Goal: Information Seeking & Learning: Learn about a topic

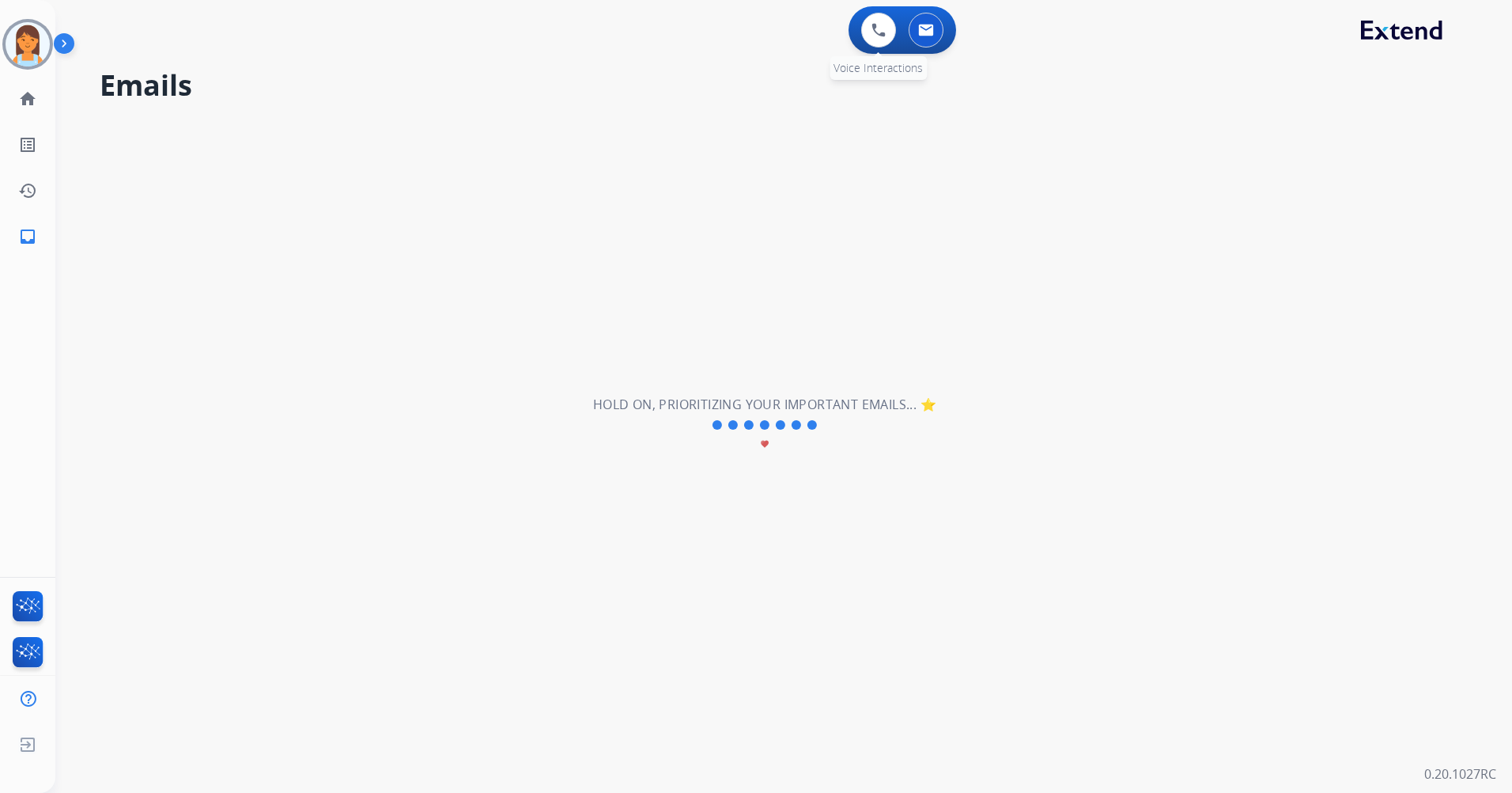
click at [899, 40] on div "0 Voice Interactions" at bounding box center [879, 29] width 48 height 35
click at [881, 42] on button at bounding box center [878, 29] width 35 height 35
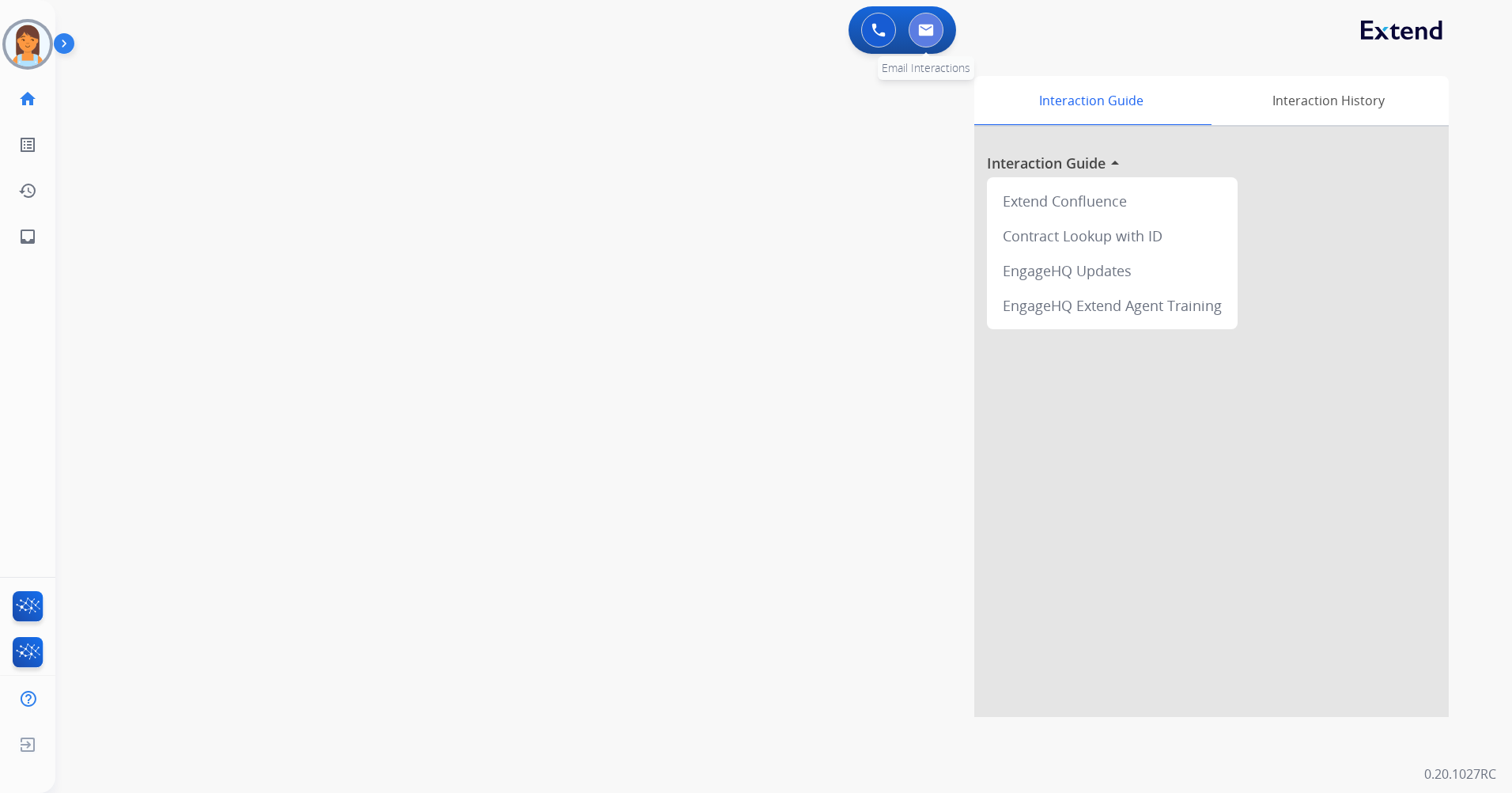
click at [923, 24] on img at bounding box center [927, 30] width 16 height 12
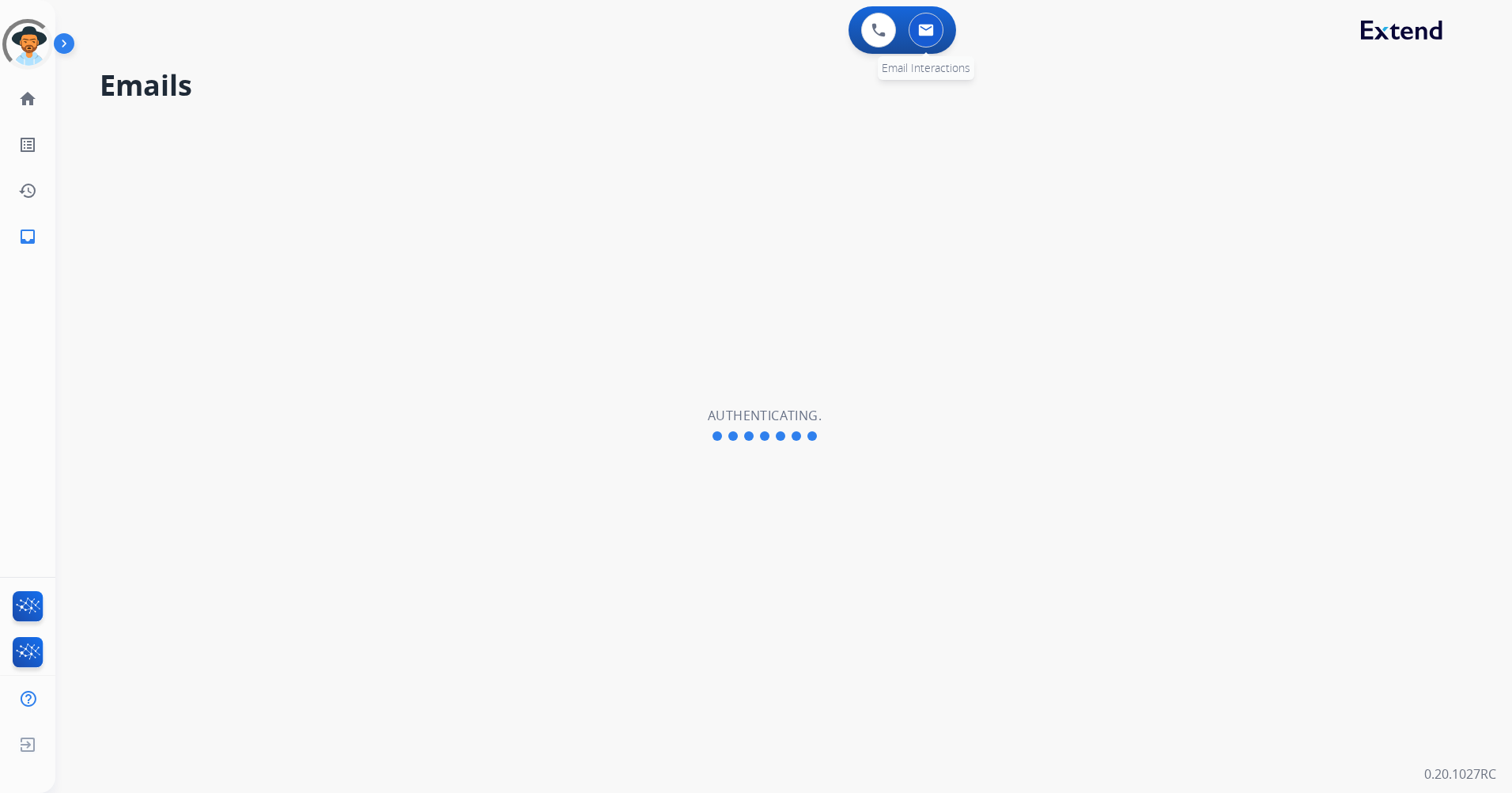
click at [928, 32] on img at bounding box center [927, 30] width 16 height 12
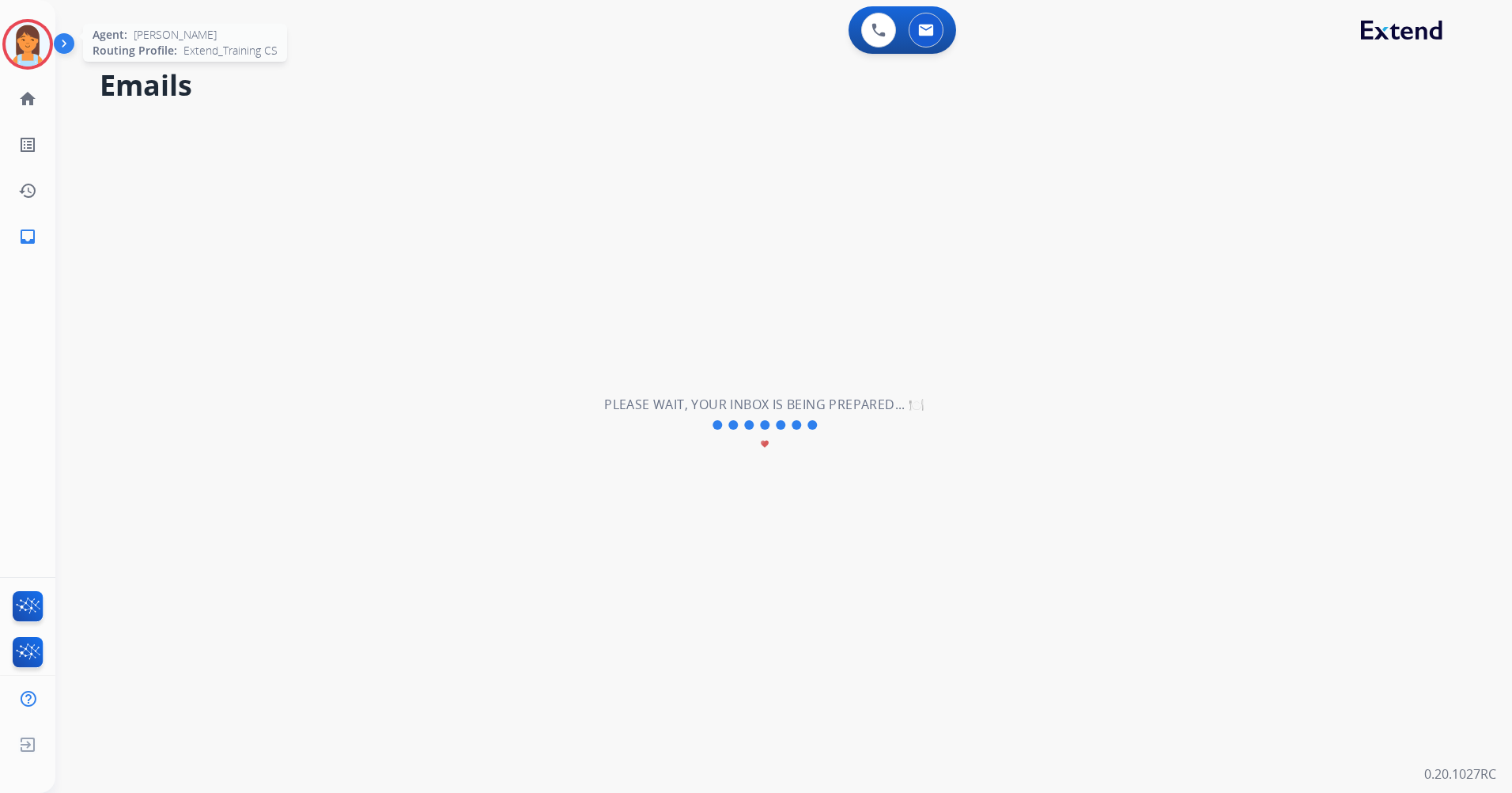
click at [27, 46] on img at bounding box center [27, 44] width 44 height 44
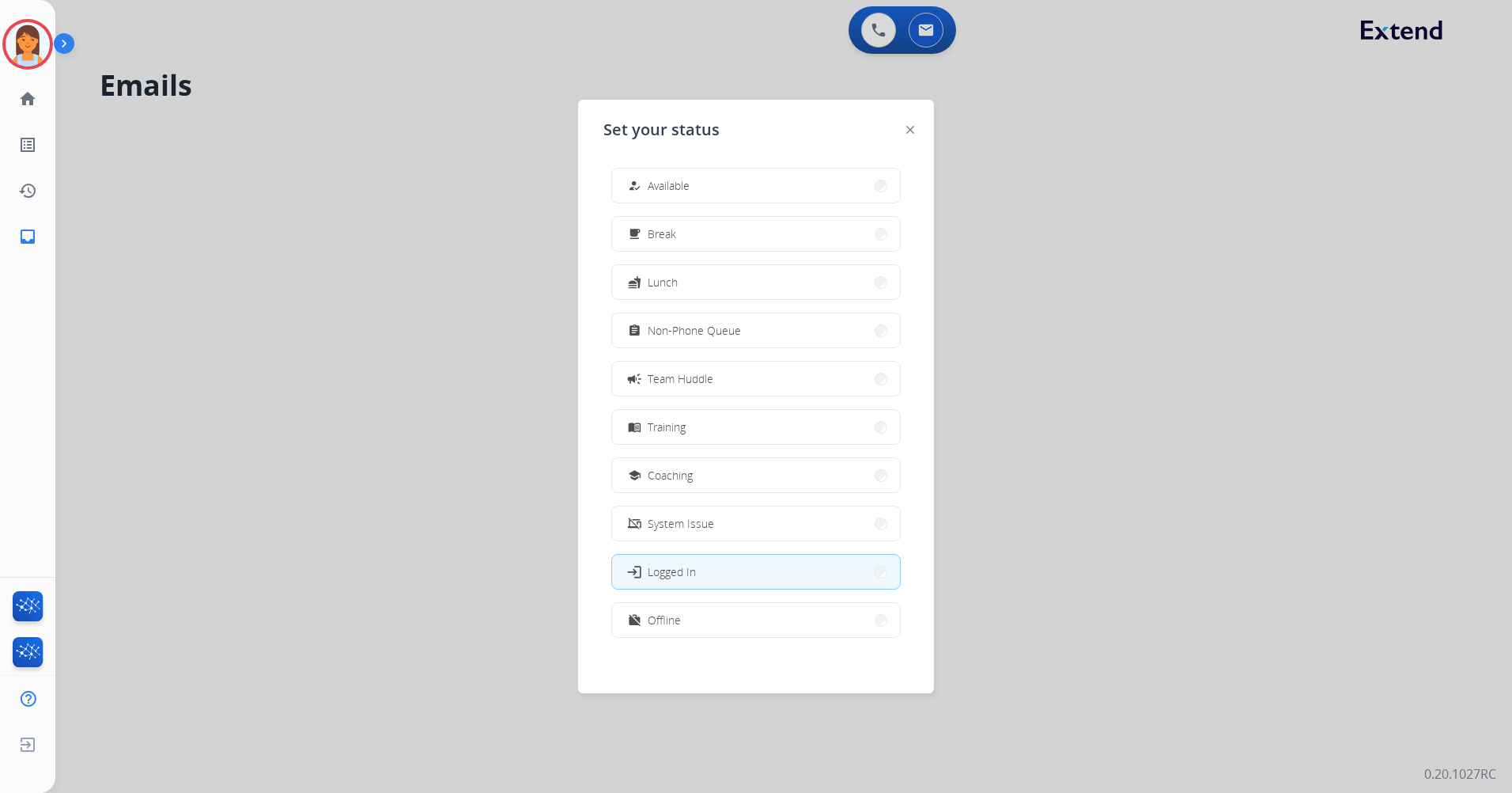
scroll to position [4, 0]
click at [712, 631] on button "work_off Offline" at bounding box center [756, 615] width 288 height 34
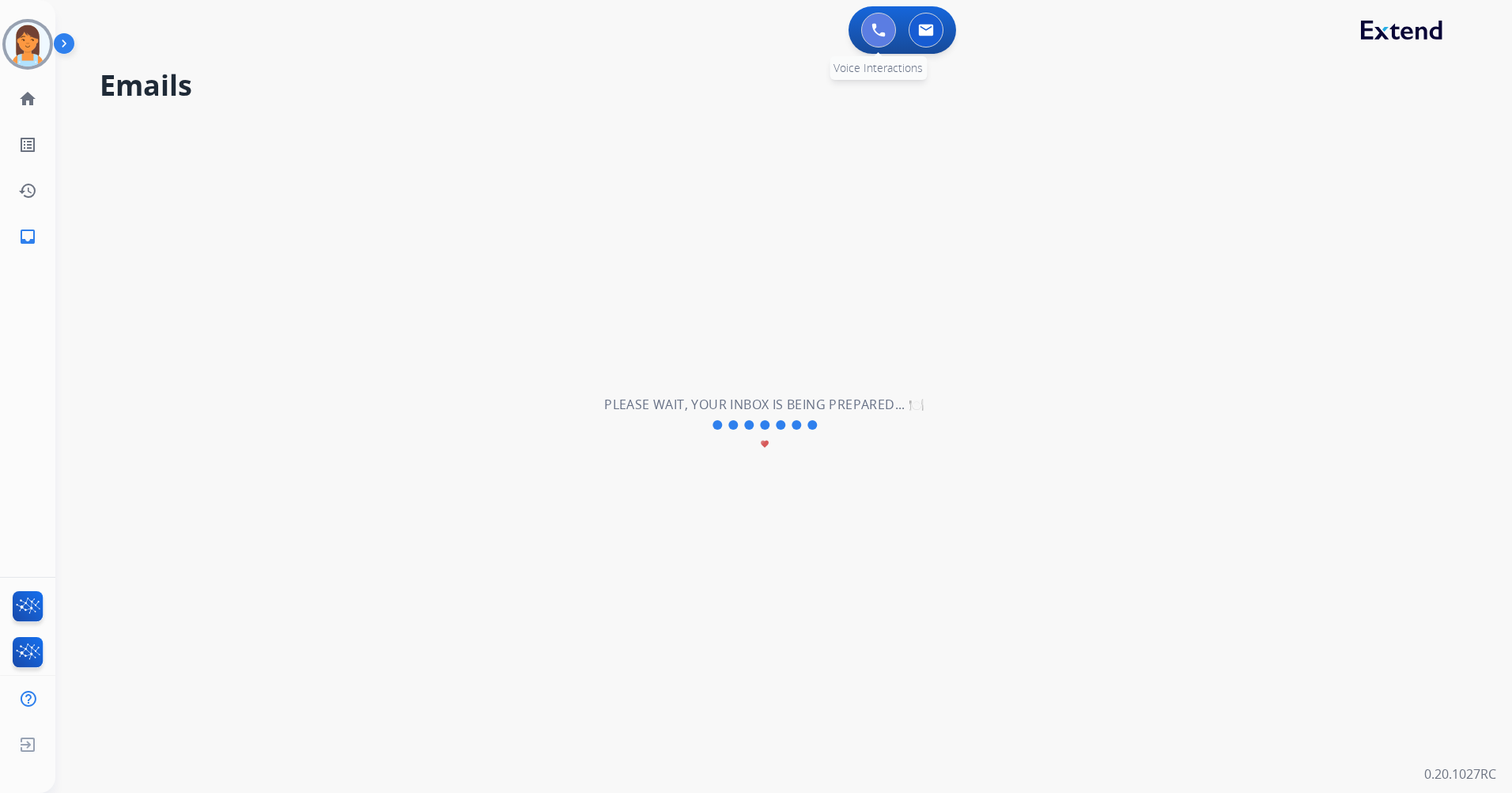
click at [873, 19] on button at bounding box center [878, 29] width 35 height 35
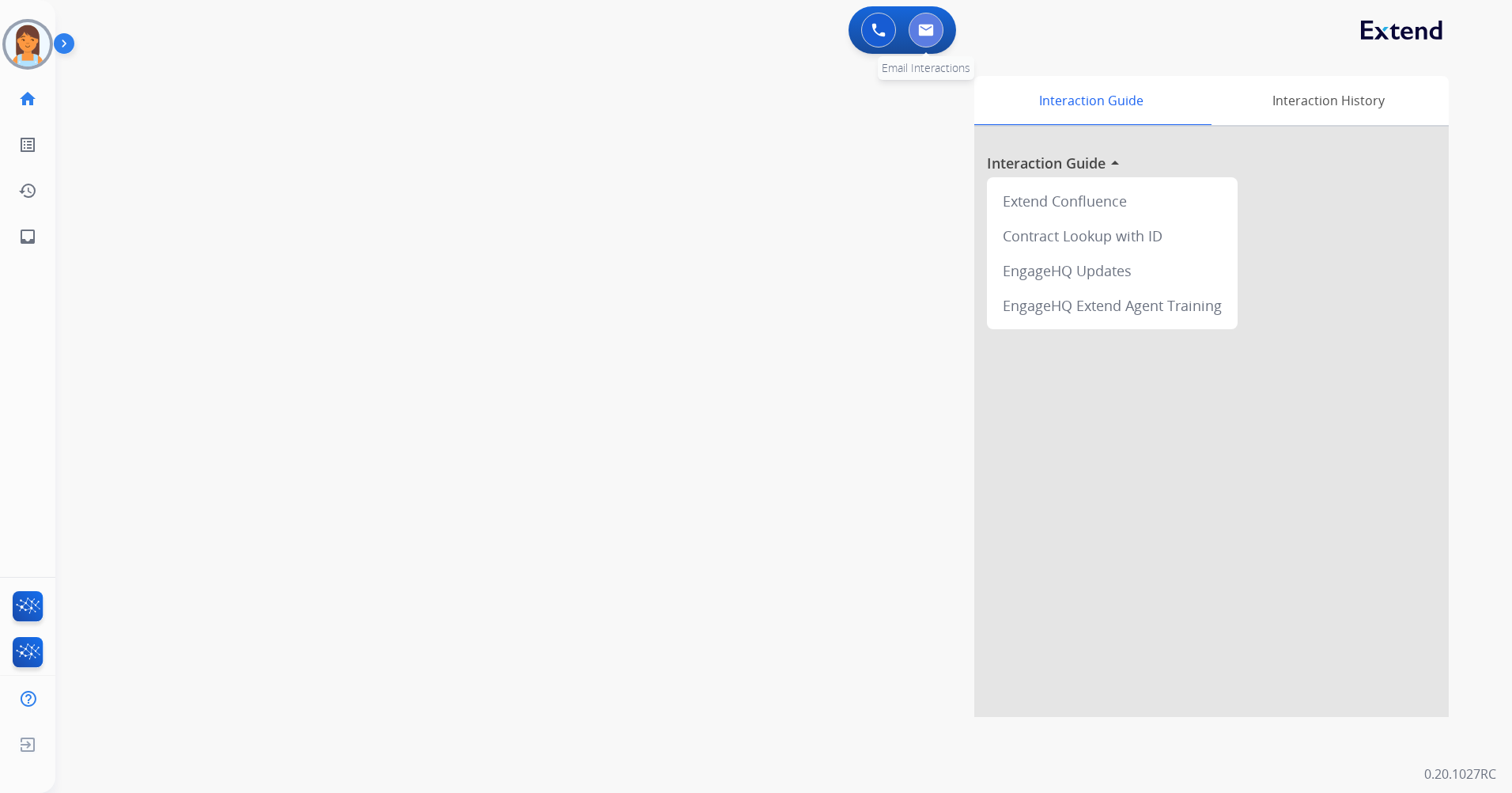
click at [921, 29] on img at bounding box center [927, 30] width 16 height 12
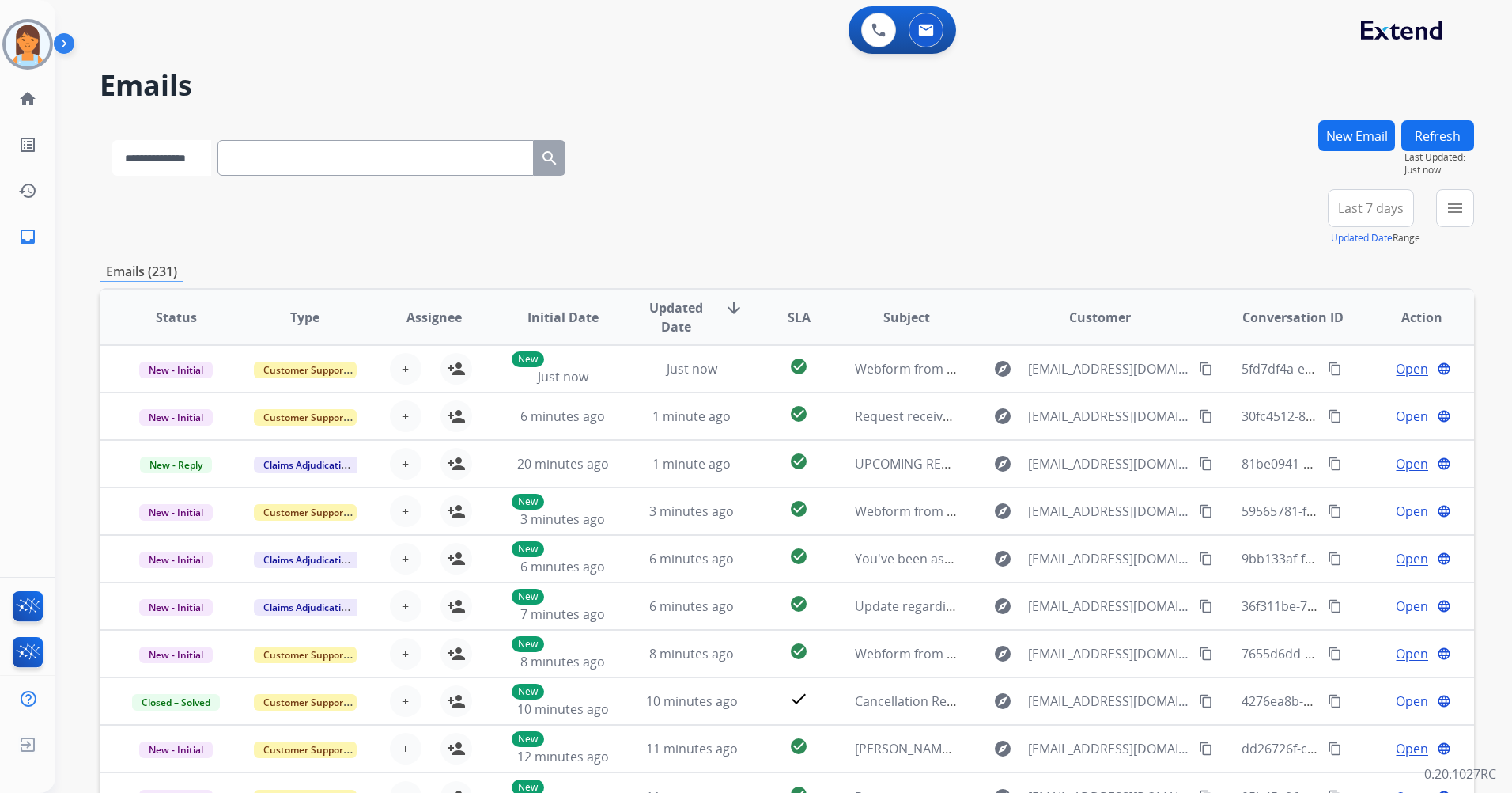
drag, startPoint x: 281, startPoint y: 158, endPoint x: 176, endPoint y: 167, distance: 105.4
click at [178, 166] on select "**********" at bounding box center [162, 158] width 99 height 35
select select "**********"
click at [112, 140] on select "**********" at bounding box center [162, 158] width 99 height 35
paste input "**********"
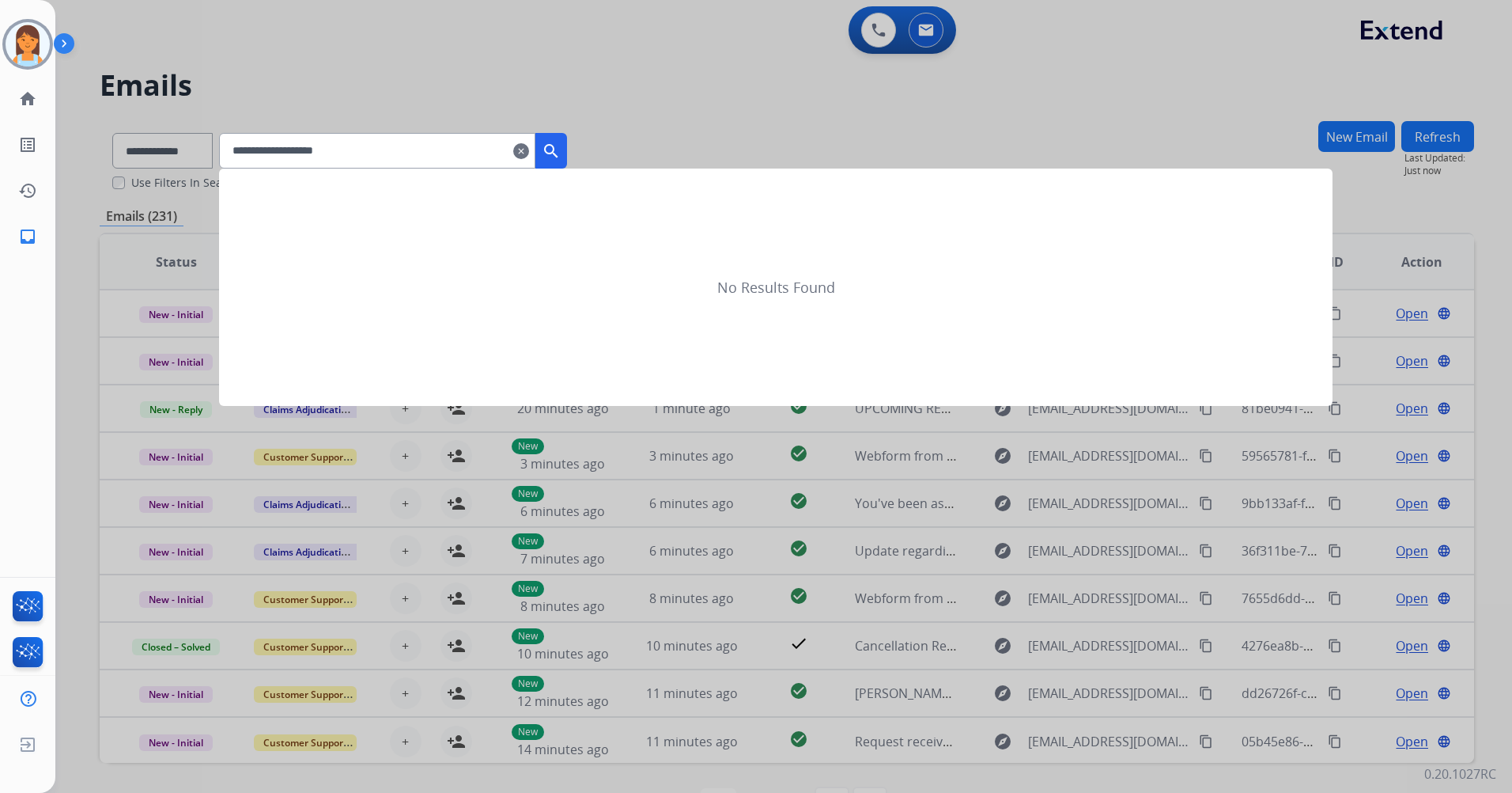
type input "**********"
click at [561, 143] on mat-icon "search" at bounding box center [551, 151] width 19 height 19
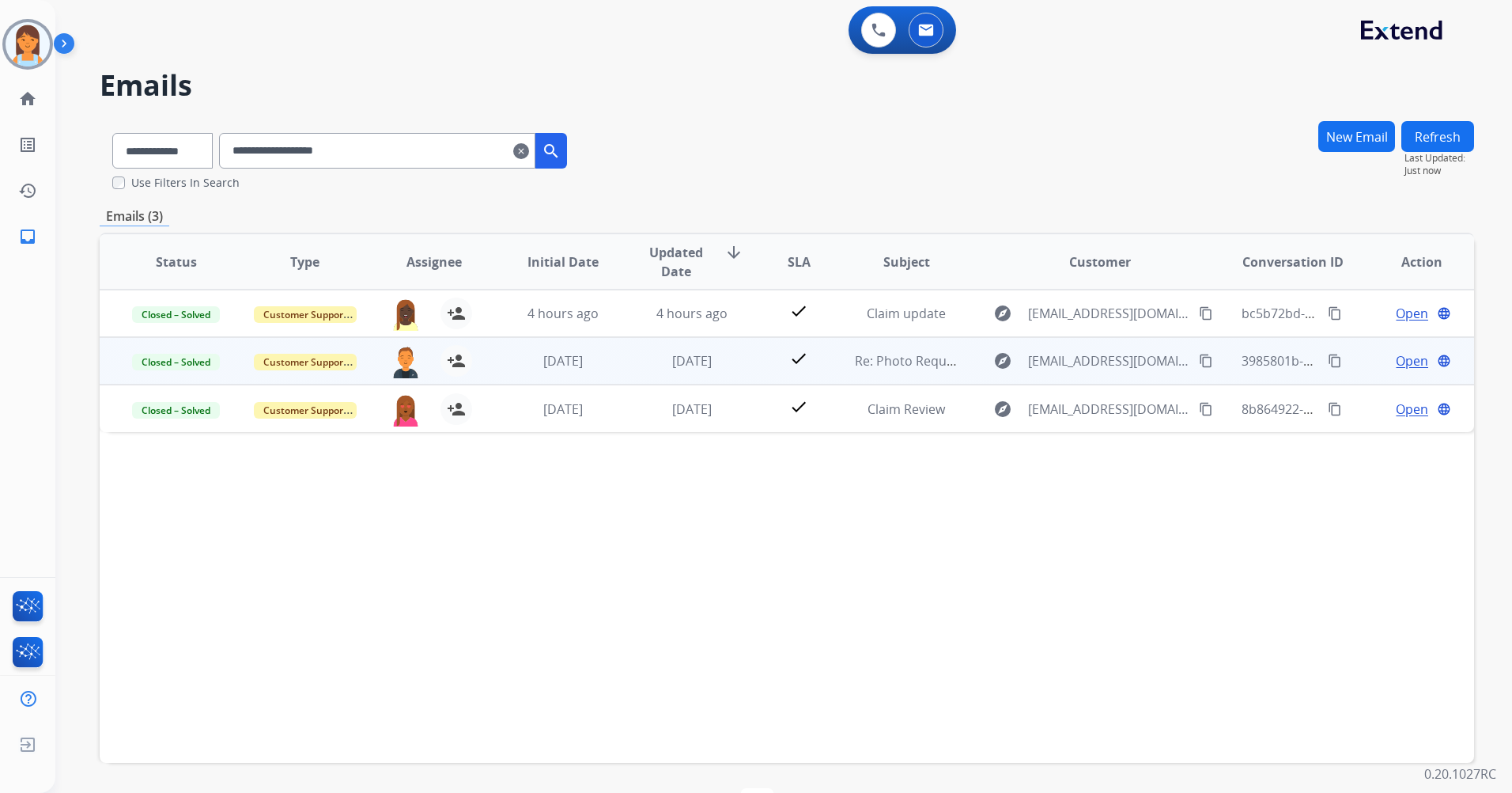
click at [1370, 362] on div "Open language" at bounding box center [1422, 360] width 103 height 19
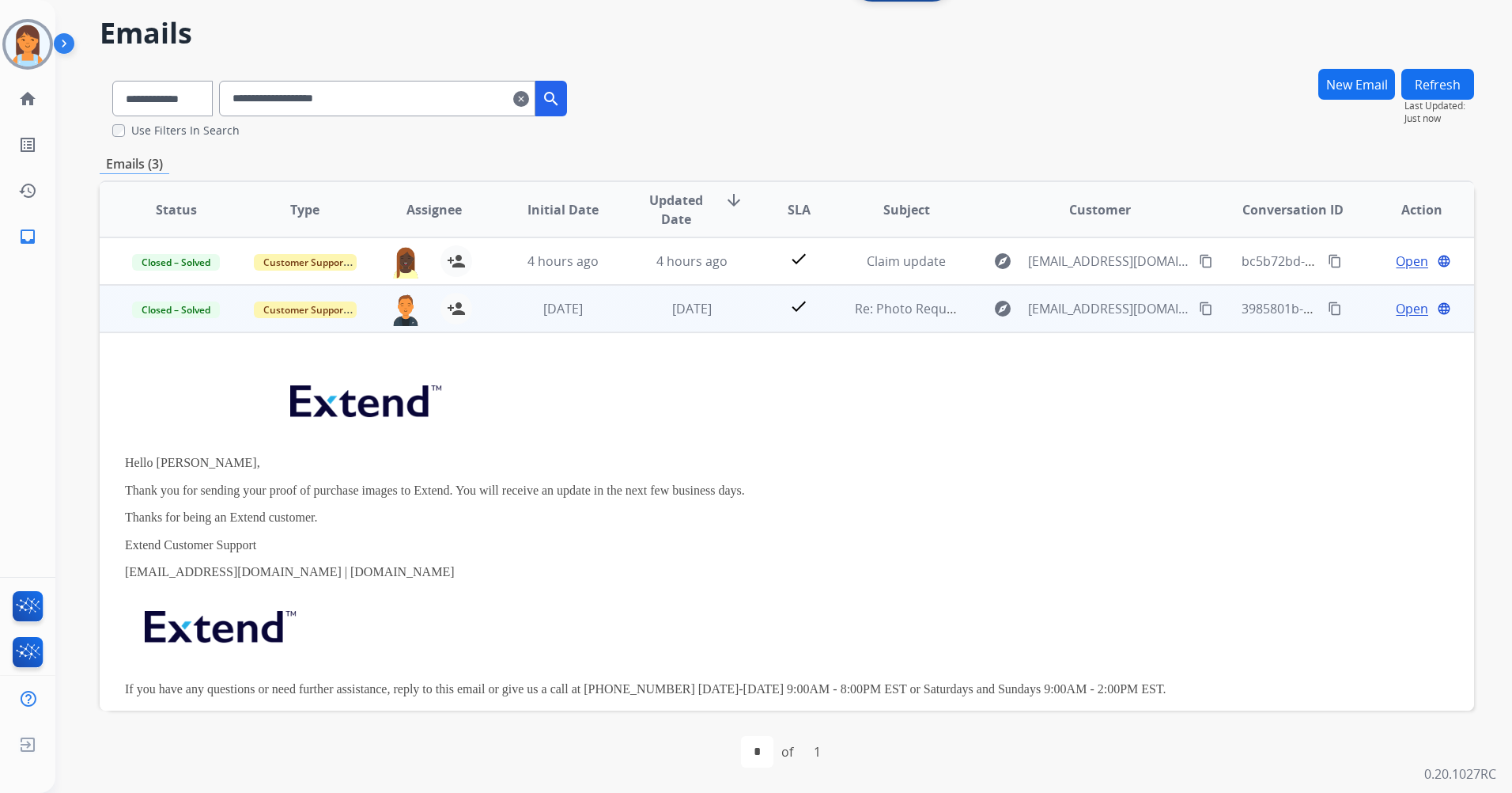
click at [1397, 306] on span "Open" at bounding box center [1412, 307] width 33 height 19
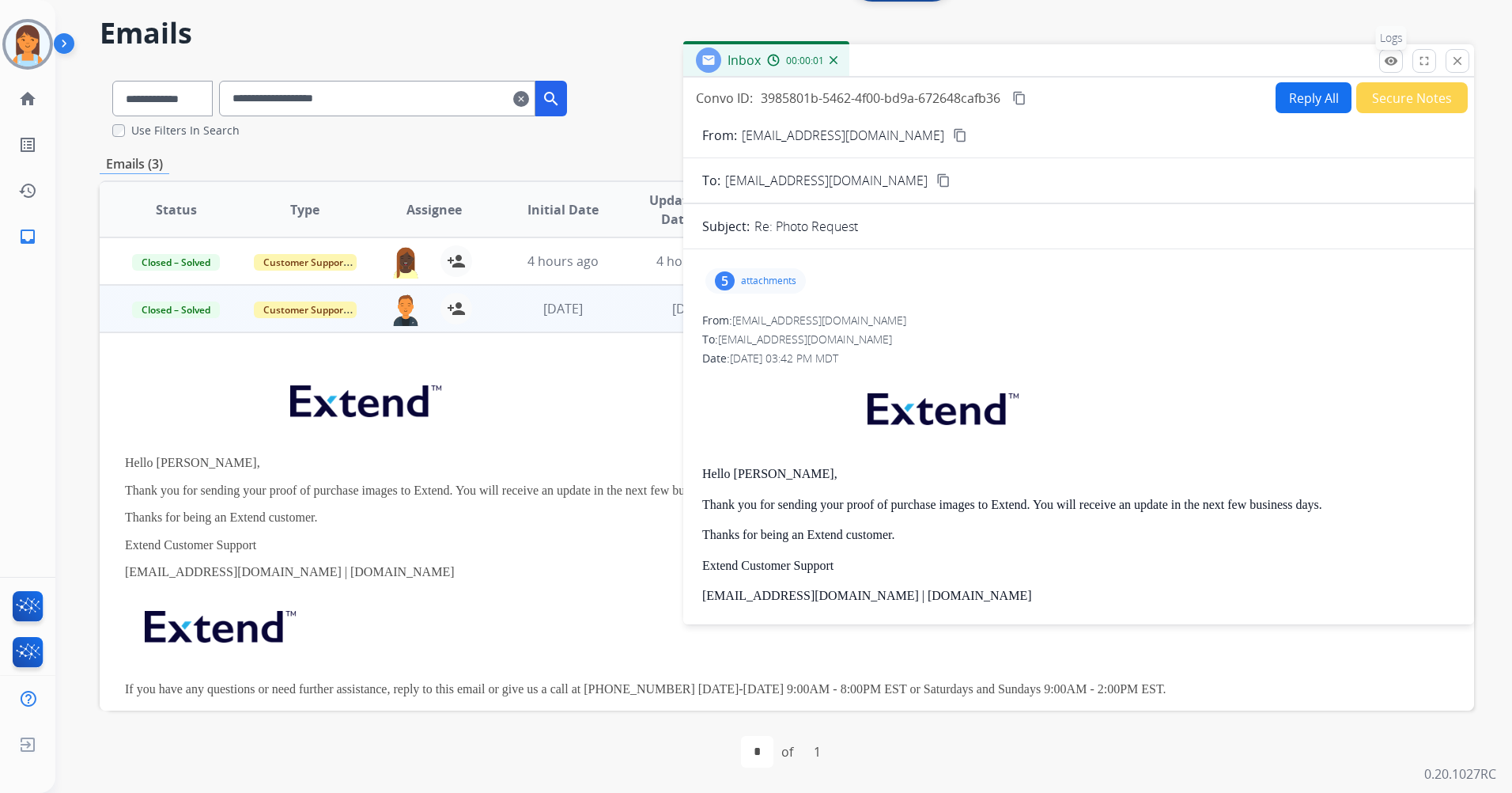
click at [1398, 57] on button "remove_red_eye Logs" at bounding box center [1391, 60] width 24 height 24
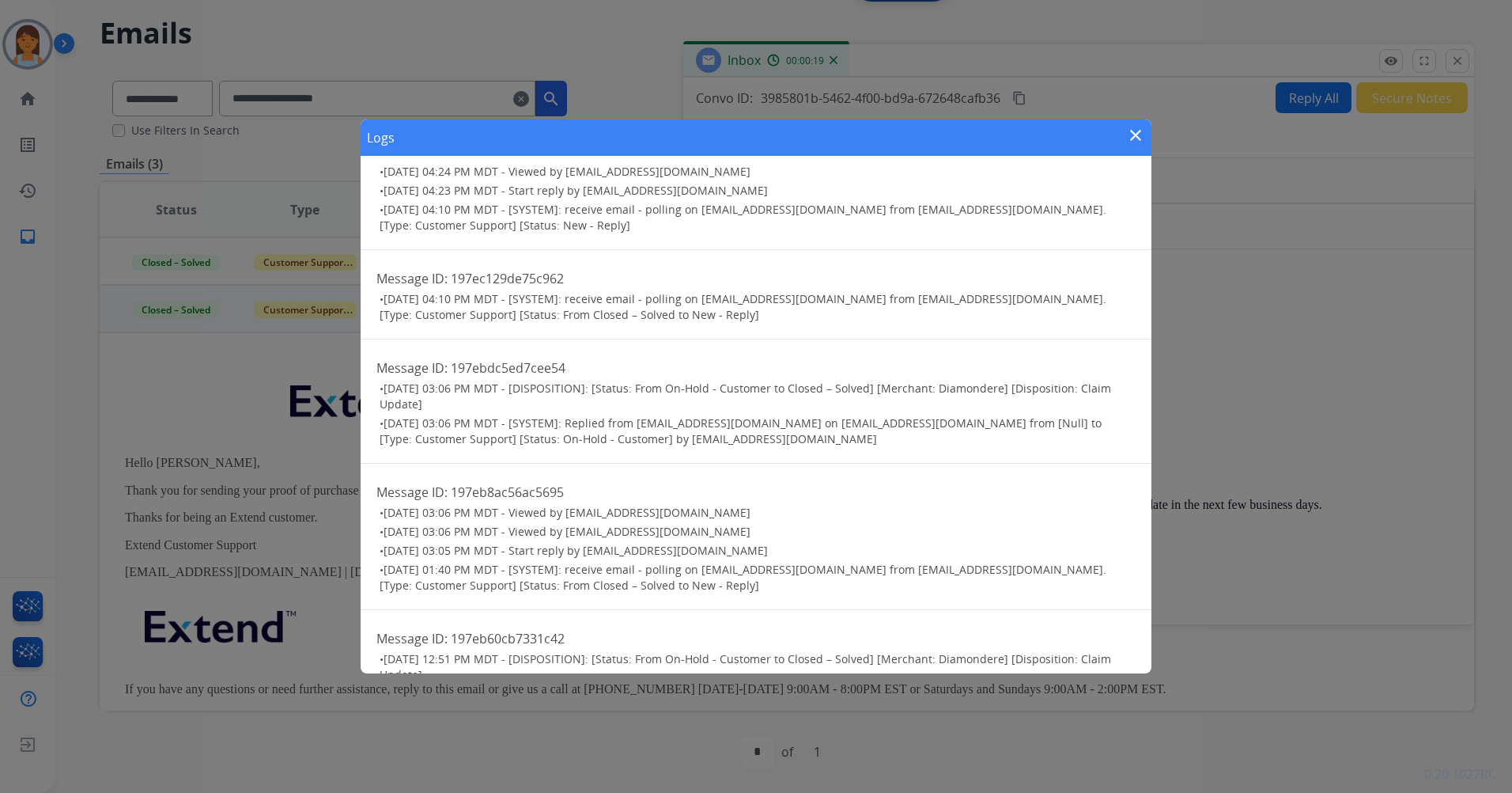
scroll to position [2056, 0]
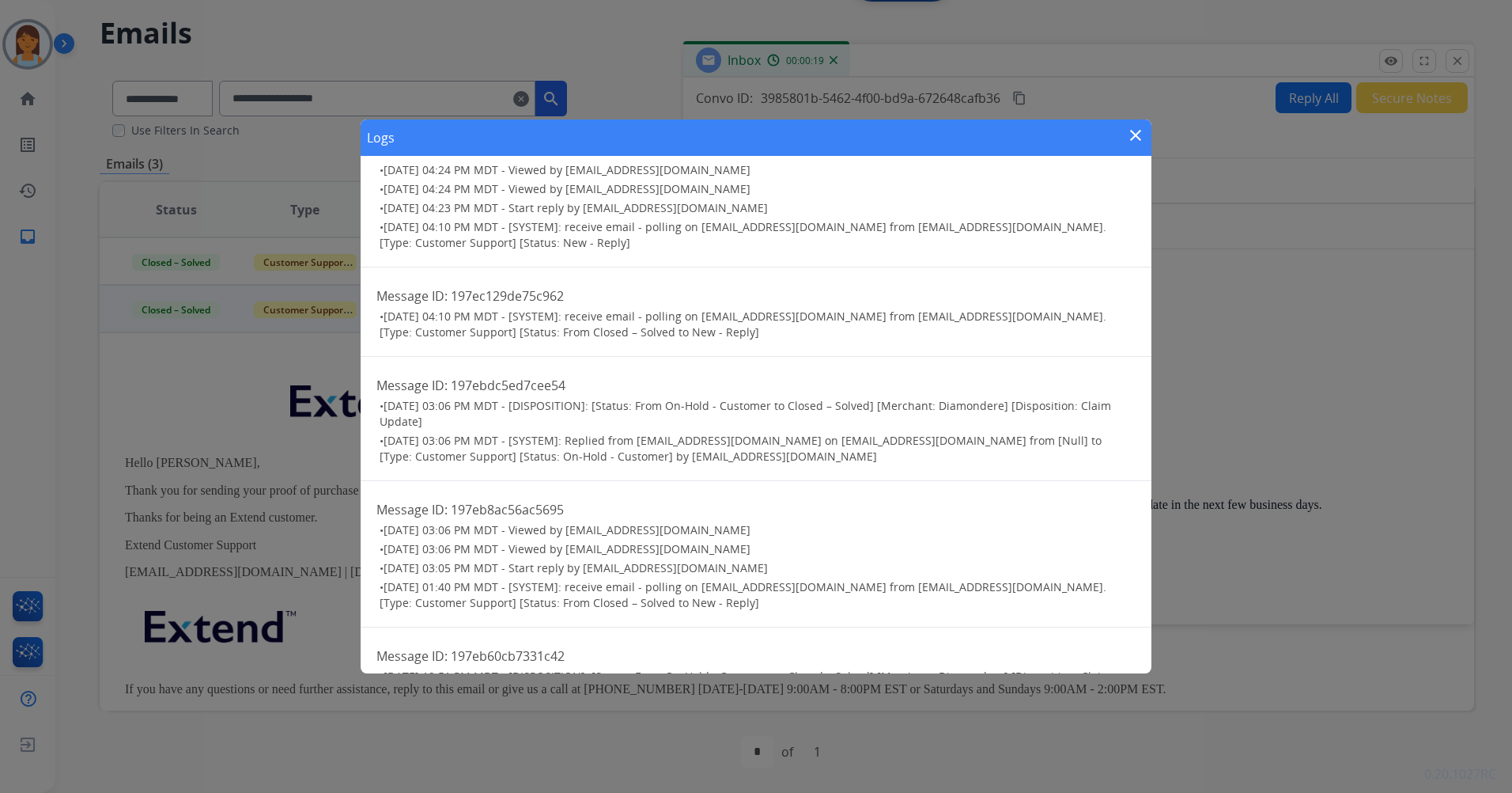
click at [1140, 129] on mat-icon "close" at bounding box center [1135, 135] width 19 height 19
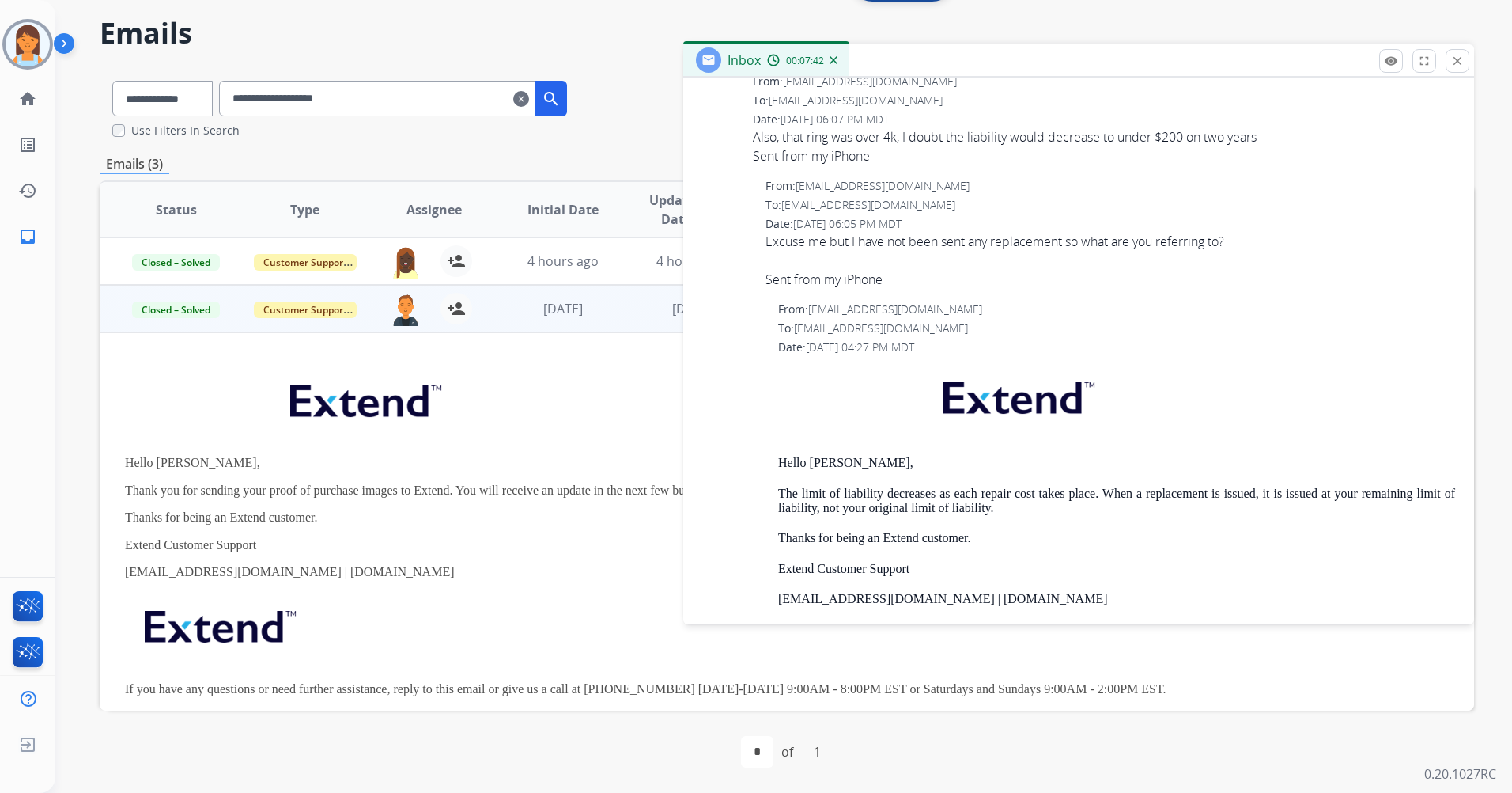
scroll to position [1108, 0]
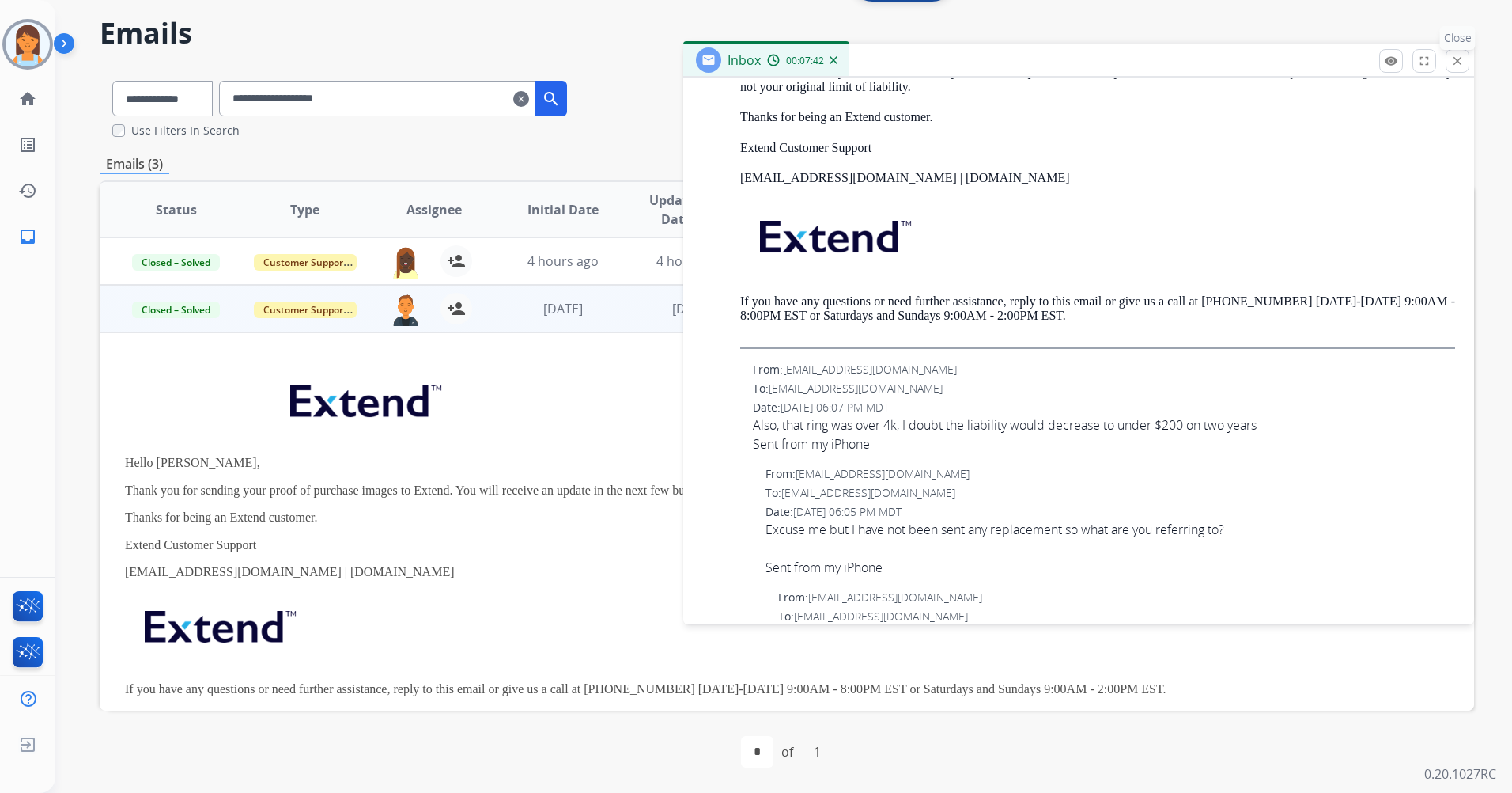
click at [1448, 69] on button "close Close" at bounding box center [1457, 60] width 24 height 24
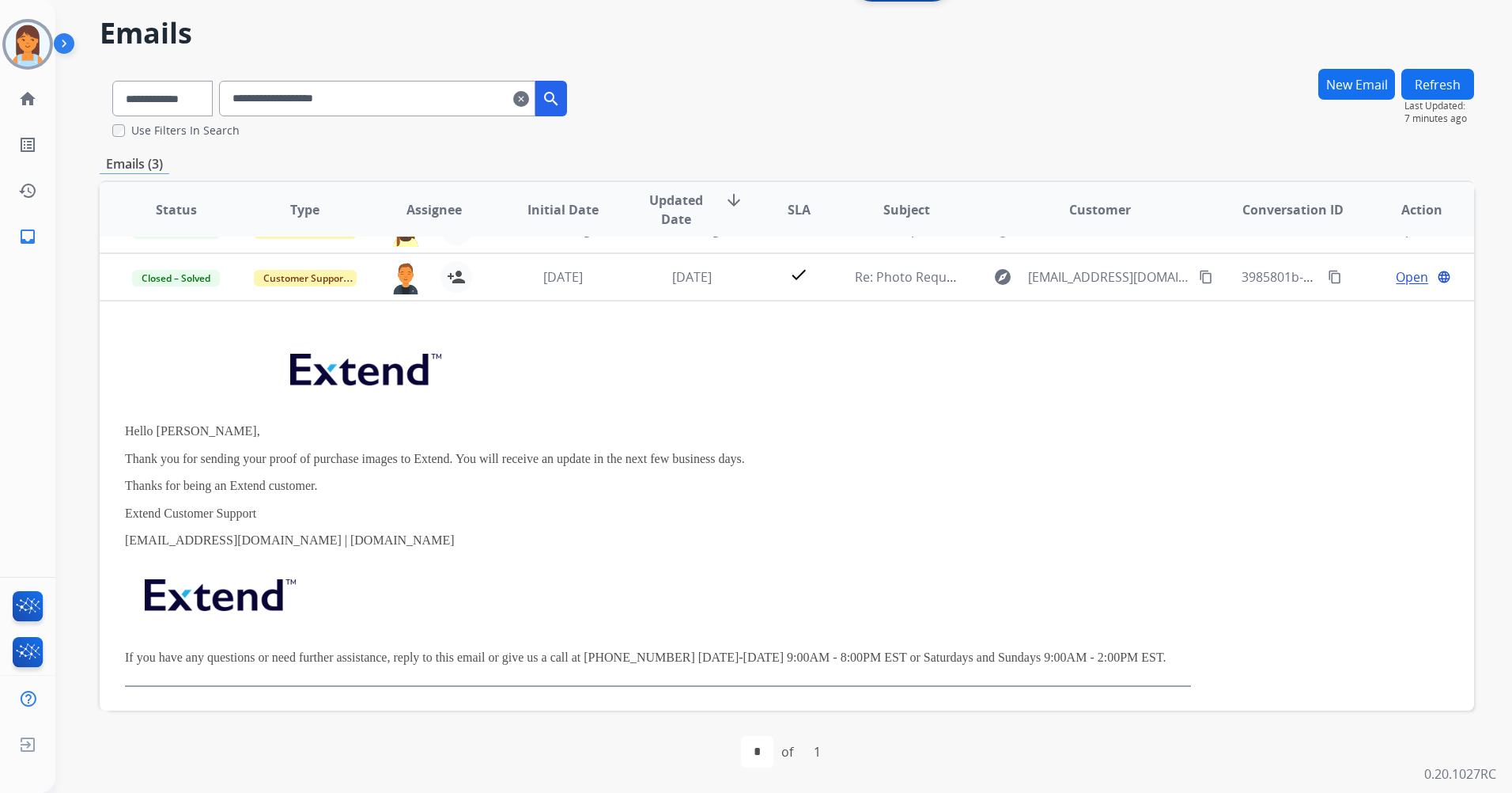
scroll to position [0, 0]
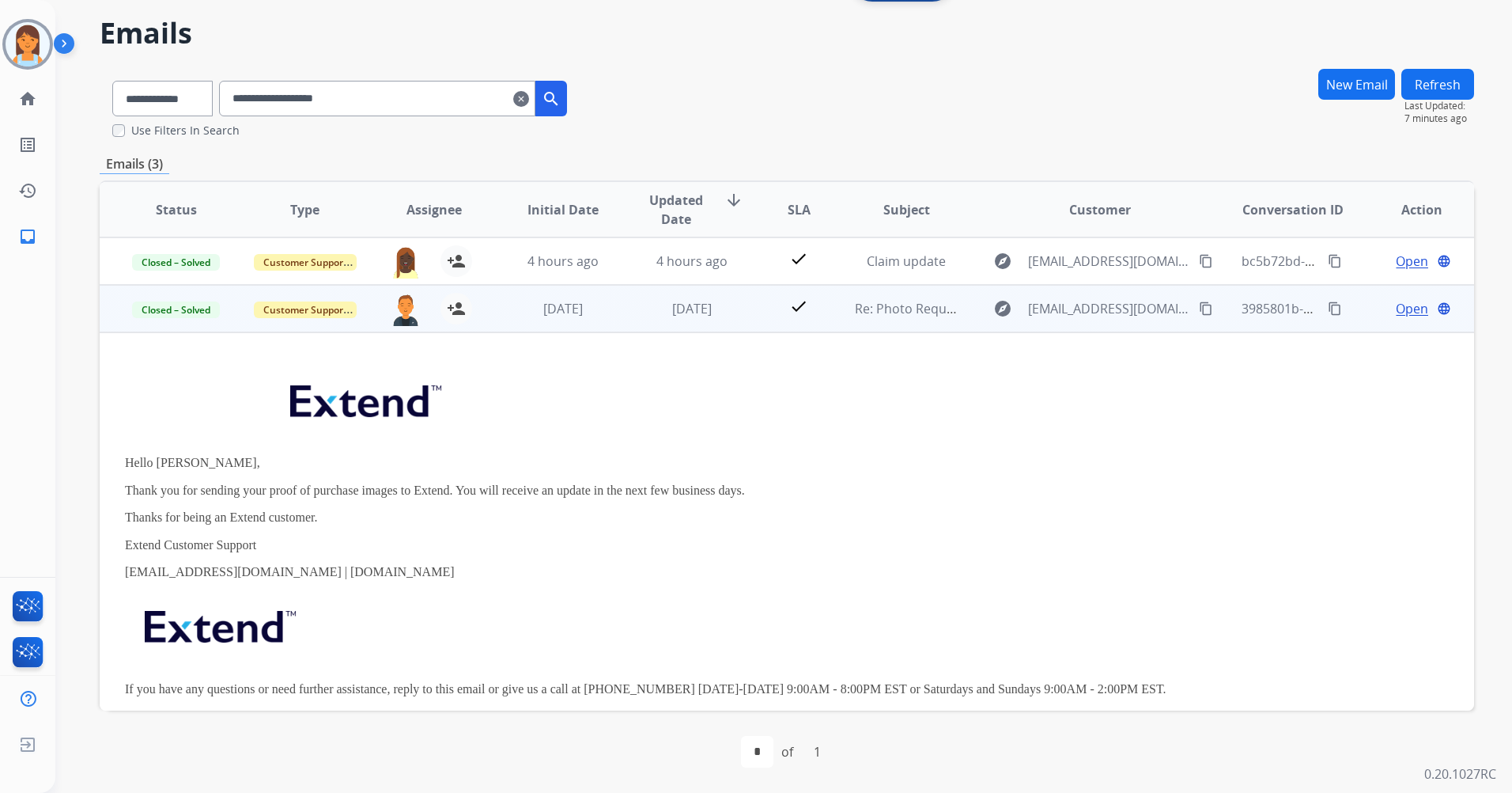
click at [1382, 308] on div "Open language" at bounding box center [1422, 307] width 103 height 19
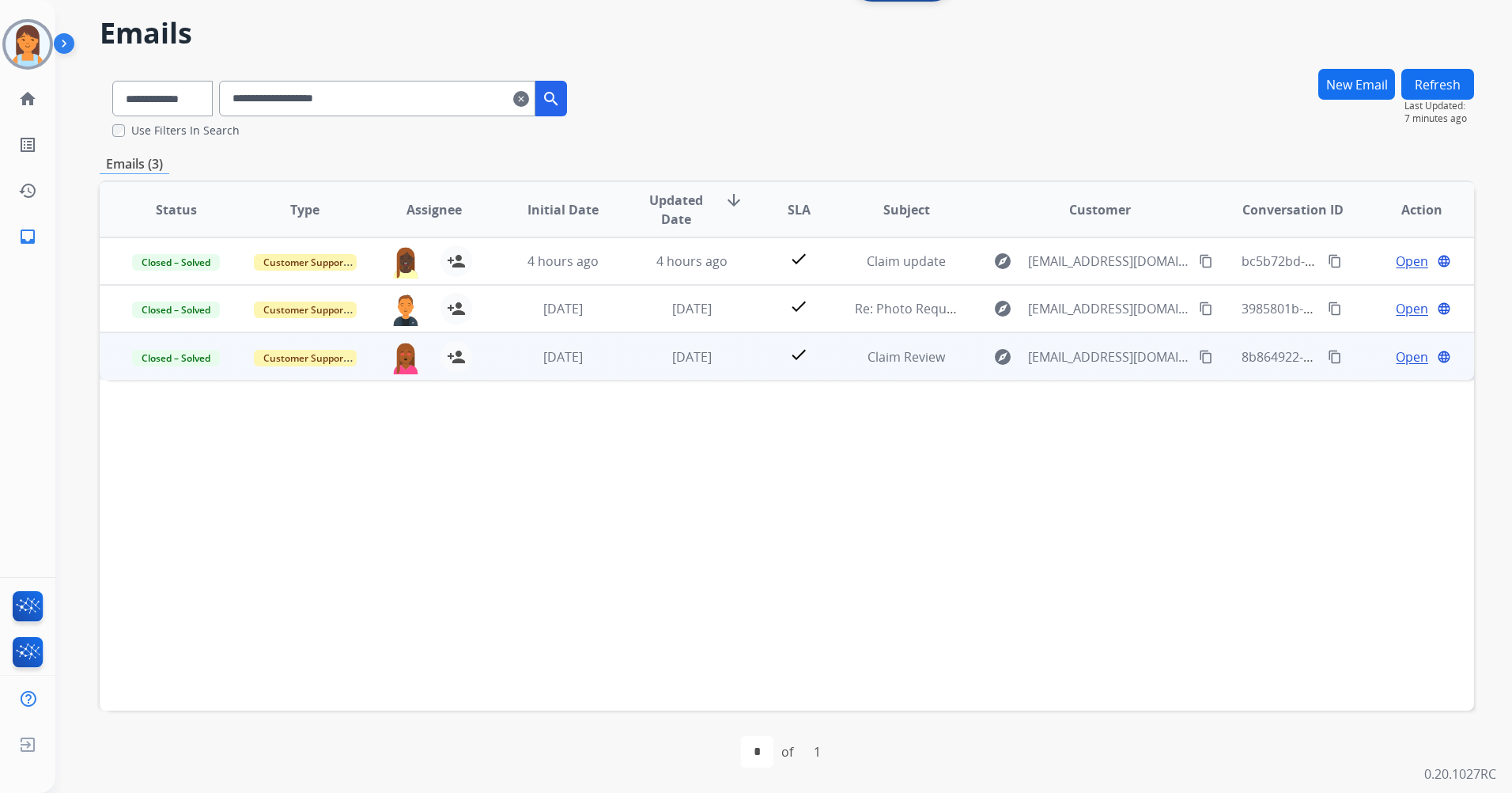
click at [1396, 359] on span "Open" at bounding box center [1412, 356] width 33 height 19
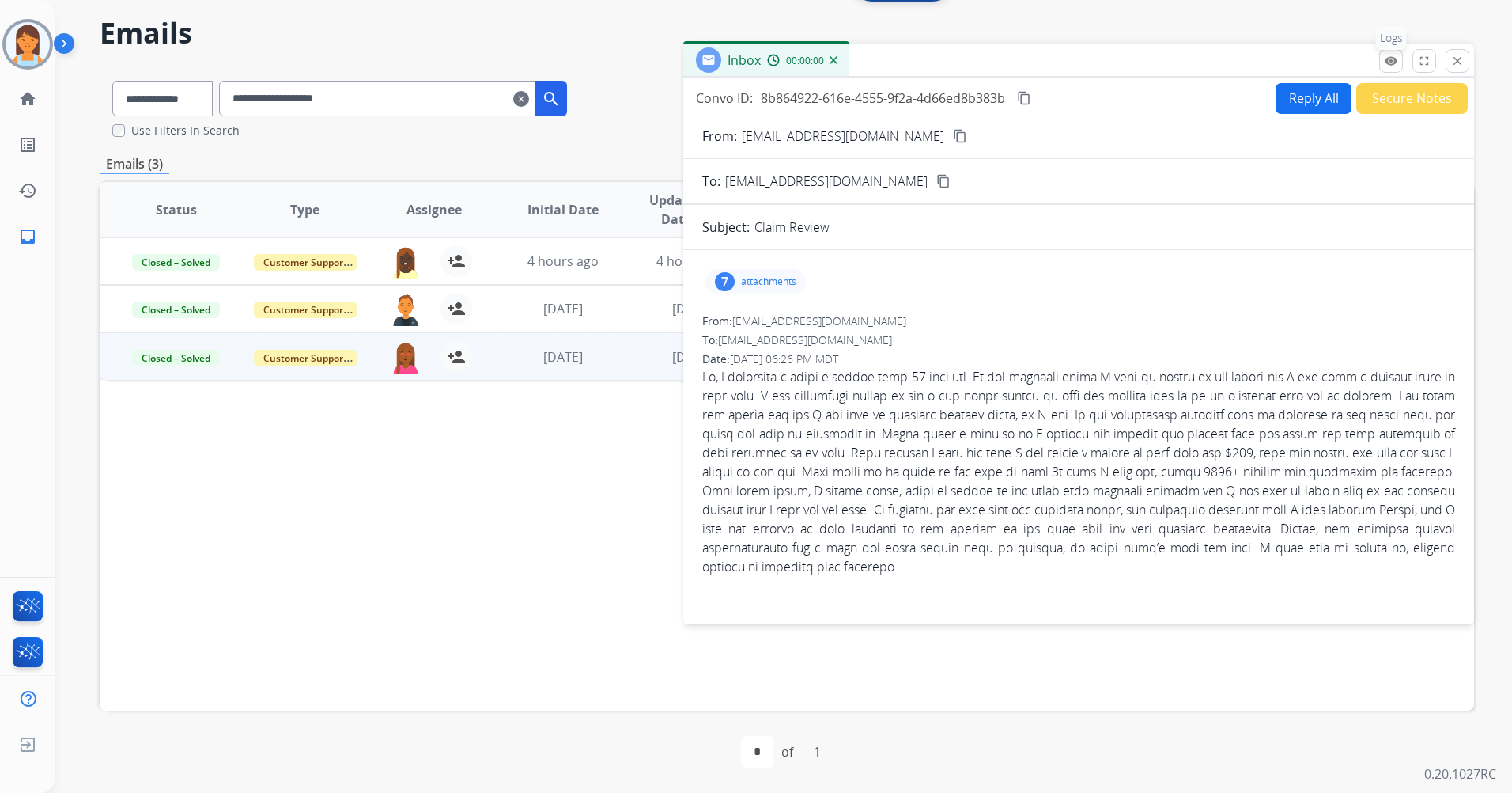
click at [1399, 58] on button "remove_red_eye Logs" at bounding box center [1391, 60] width 24 height 24
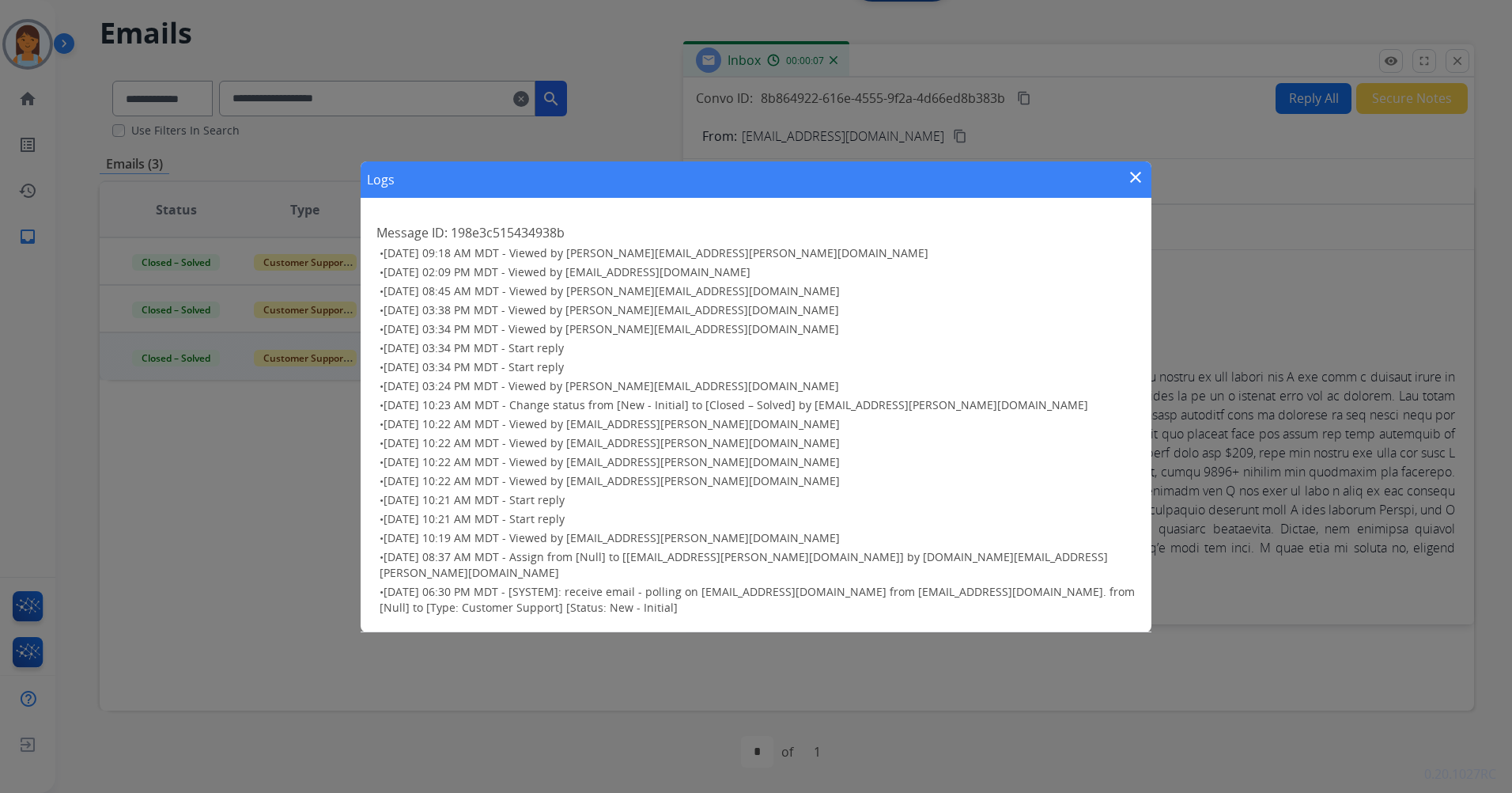
click at [1240, 260] on div "Logs close Message ID: 198e3c515434938b • 09/03/2025 - 09:18 AM MDT - Viewed by…" at bounding box center [756, 396] width 1512 height 793
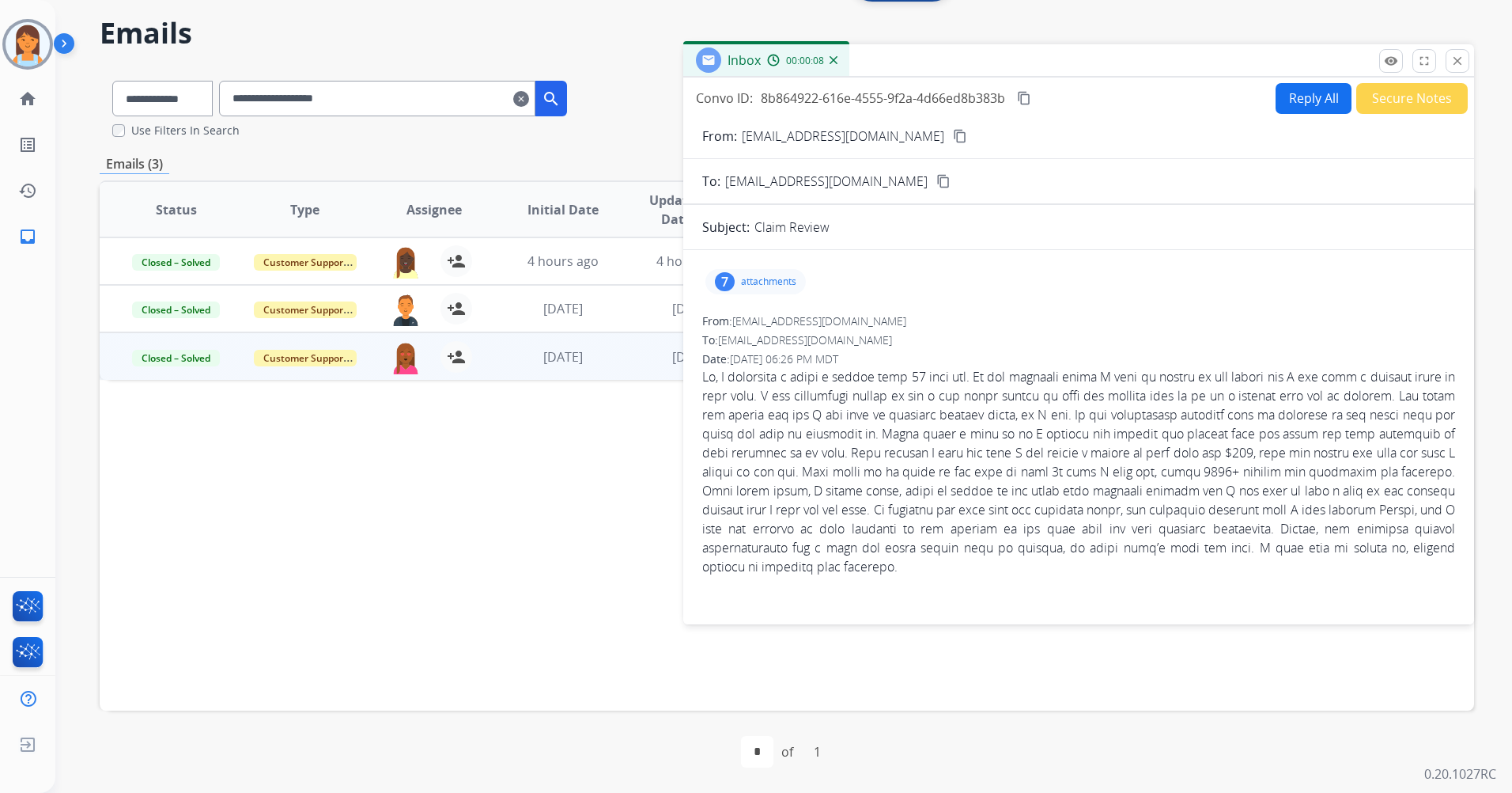
drag, startPoint x: 1464, startPoint y: 58, endPoint x: 1454, endPoint y: 84, distance: 27.9
click at [1464, 58] on button "close Close" at bounding box center [1457, 60] width 24 height 24
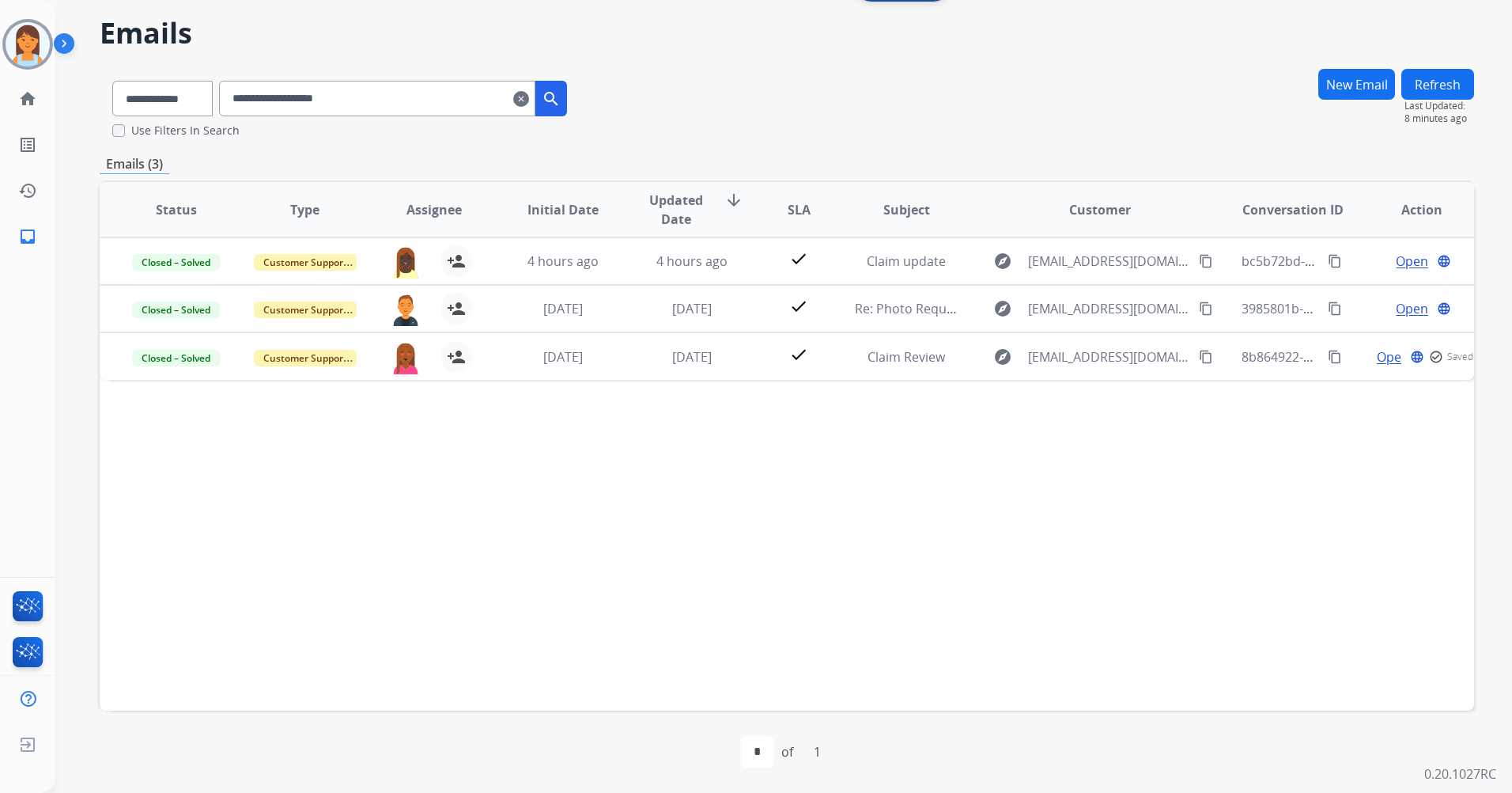
click at [529, 97] on mat-icon "clear" at bounding box center [521, 98] width 16 height 19
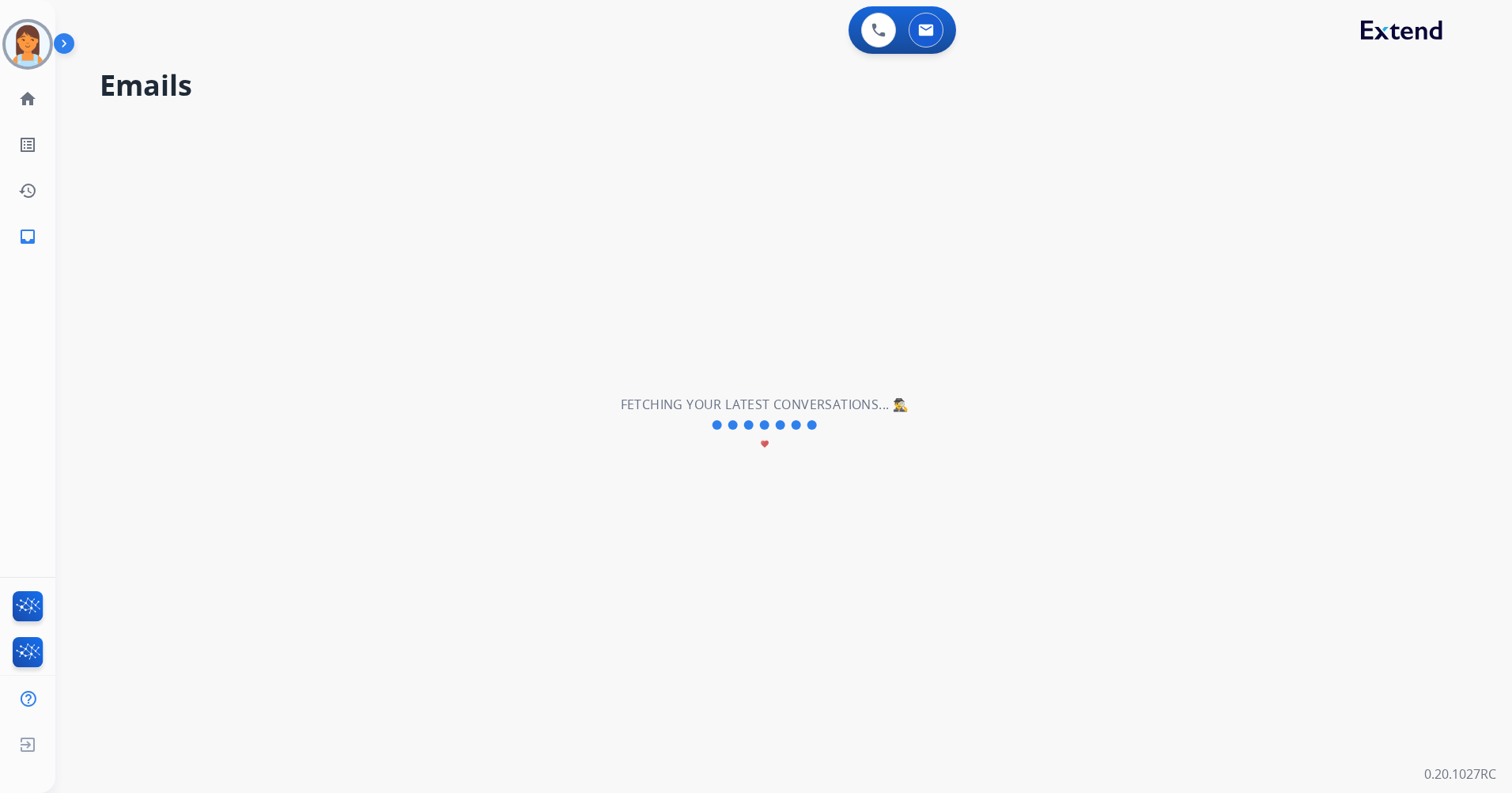
select select "**********"
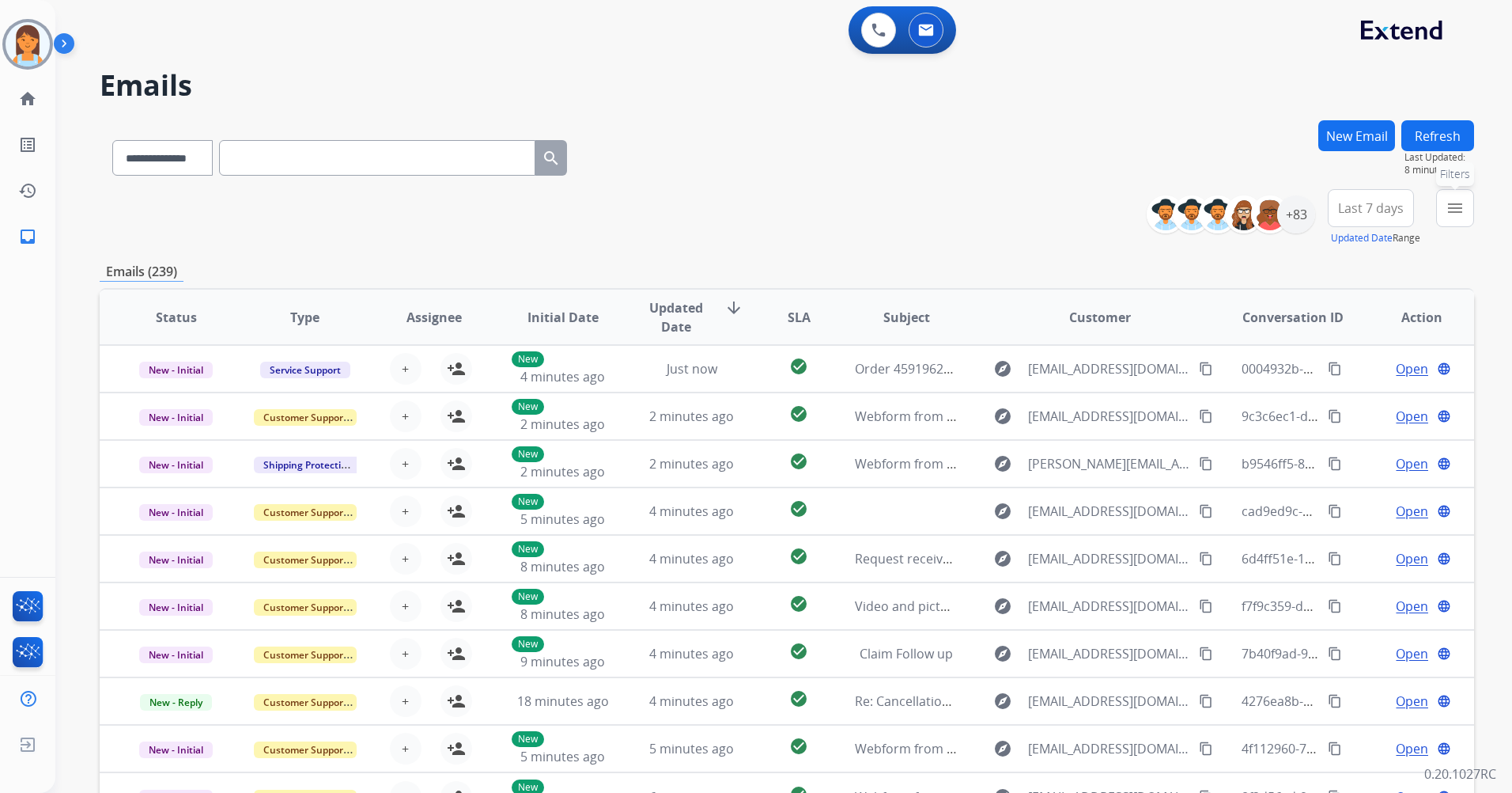
click at [1452, 202] on mat-icon "menu" at bounding box center [1454, 207] width 19 height 19
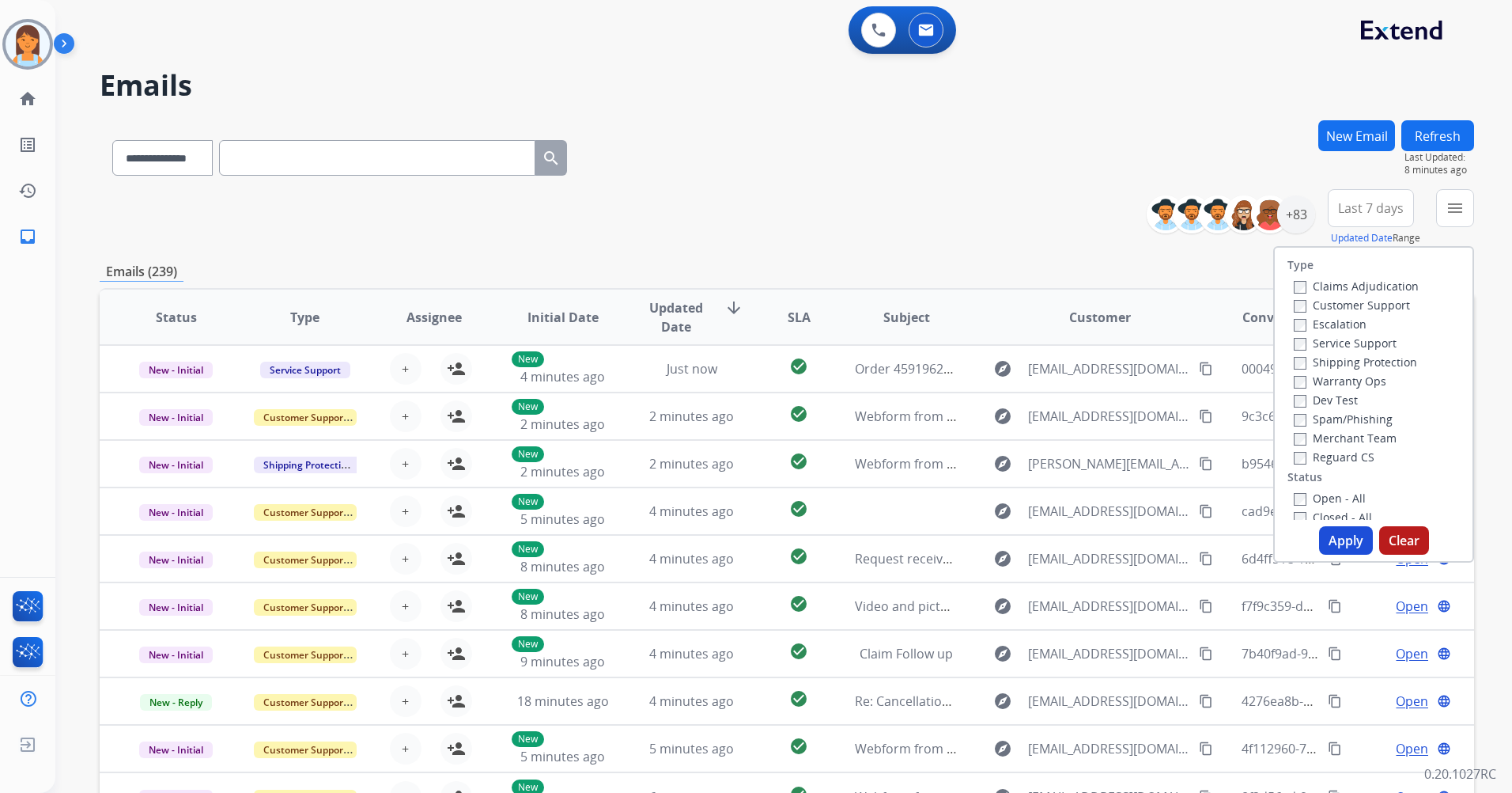
click at [1294, 155] on div "**********" at bounding box center [787, 155] width 1375 height 69
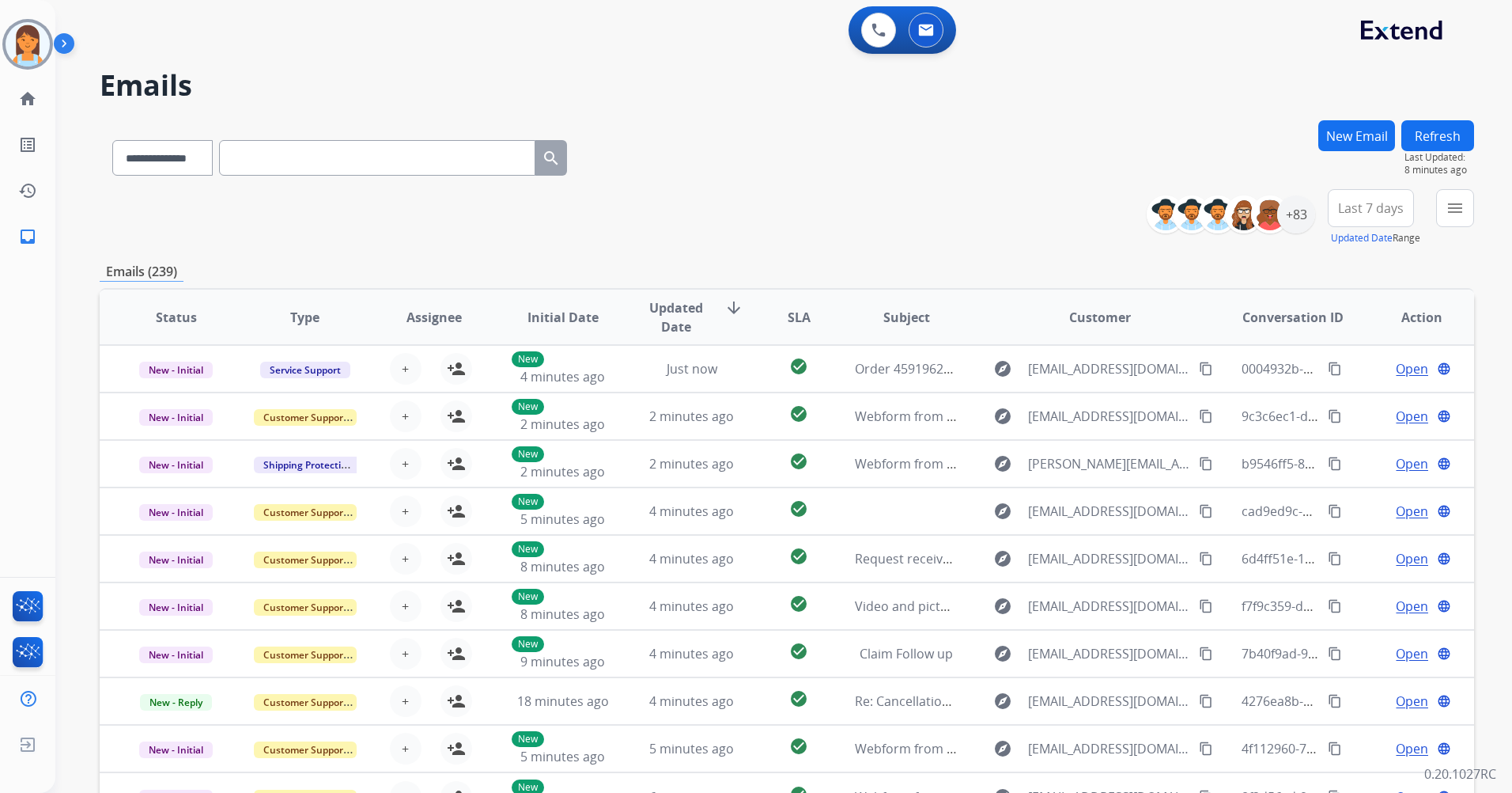
click at [1372, 222] on button "Last 7 days" at bounding box center [1370, 207] width 86 height 38
click at [1353, 389] on div "Last 90 days" at bounding box center [1366, 400] width 87 height 24
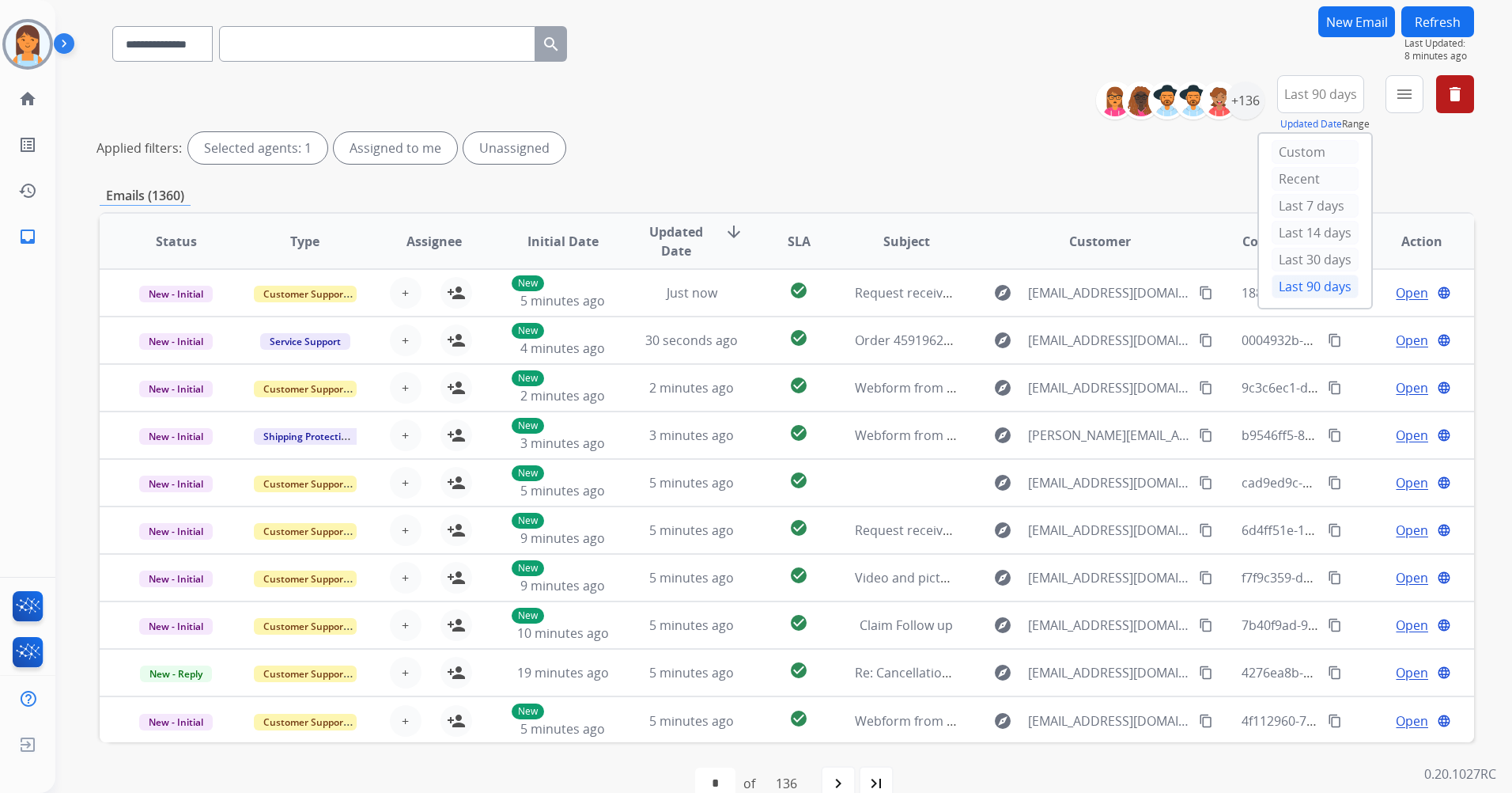
scroll to position [145, 0]
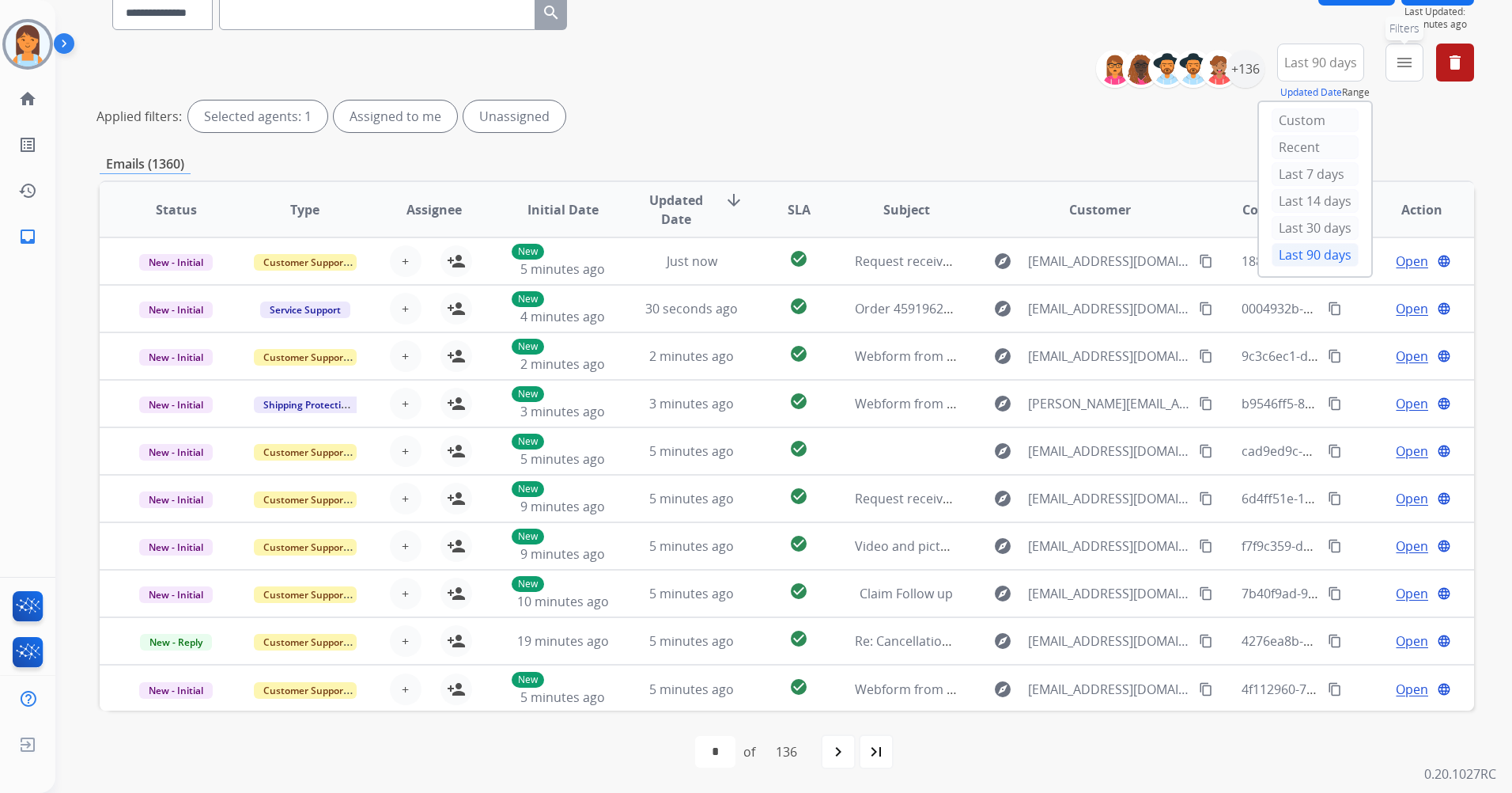
drag, startPoint x: 1392, startPoint y: 74, endPoint x: 1383, endPoint y: 81, distance: 11.4
click at [1392, 74] on button "menu Filters" at bounding box center [1404, 62] width 38 height 38
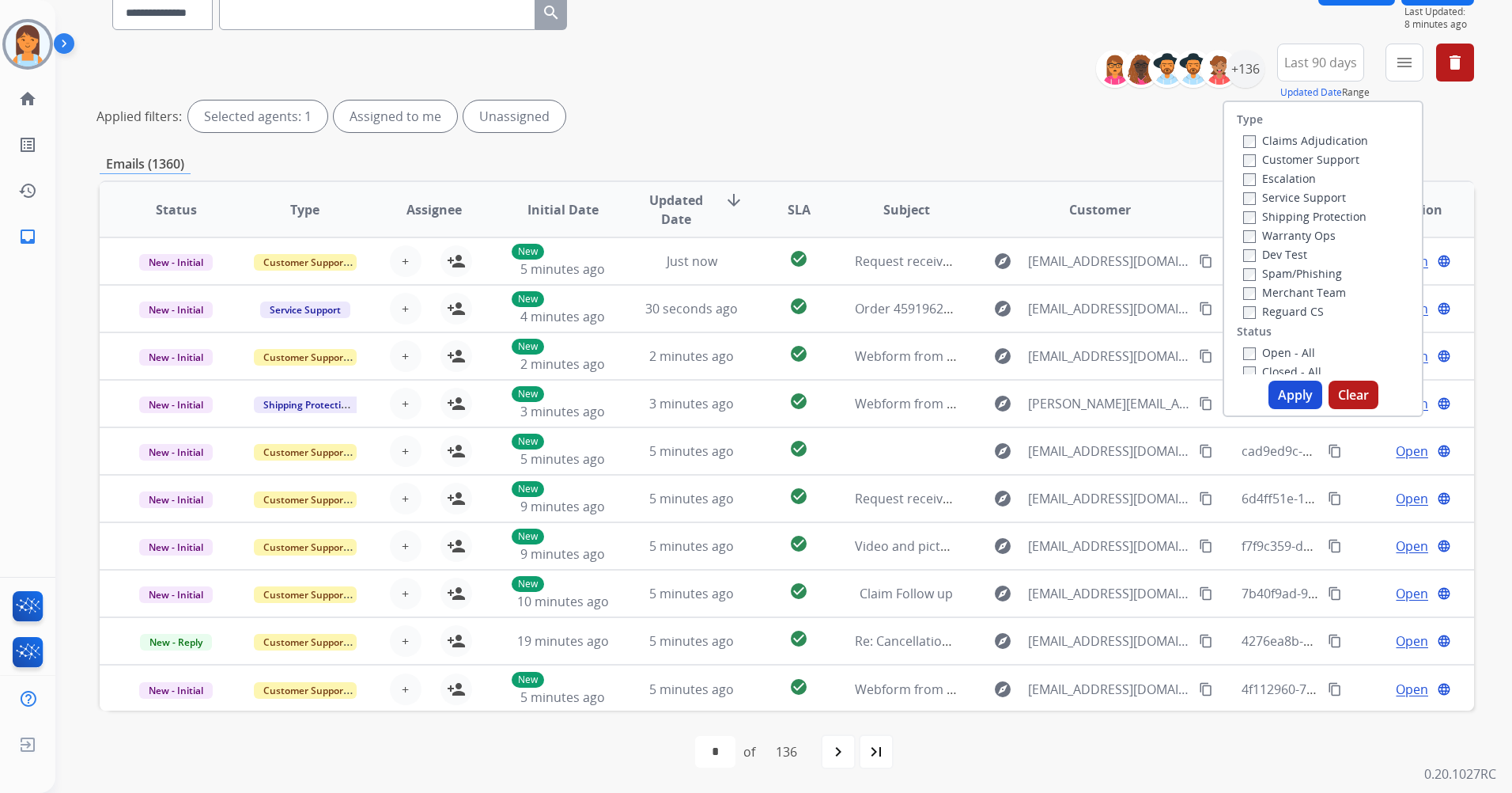
click at [1316, 152] on div "Customer Support" at bounding box center [1305, 159] width 125 height 19
click at [1330, 162] on label "Customer Support" at bounding box center [1300, 159] width 116 height 15
click at [1326, 210] on label "Shipping Protection" at bounding box center [1304, 216] width 123 height 15
drag, startPoint x: 1304, startPoint y: 237, endPoint x: 1302, endPoint y: 260, distance: 23.1
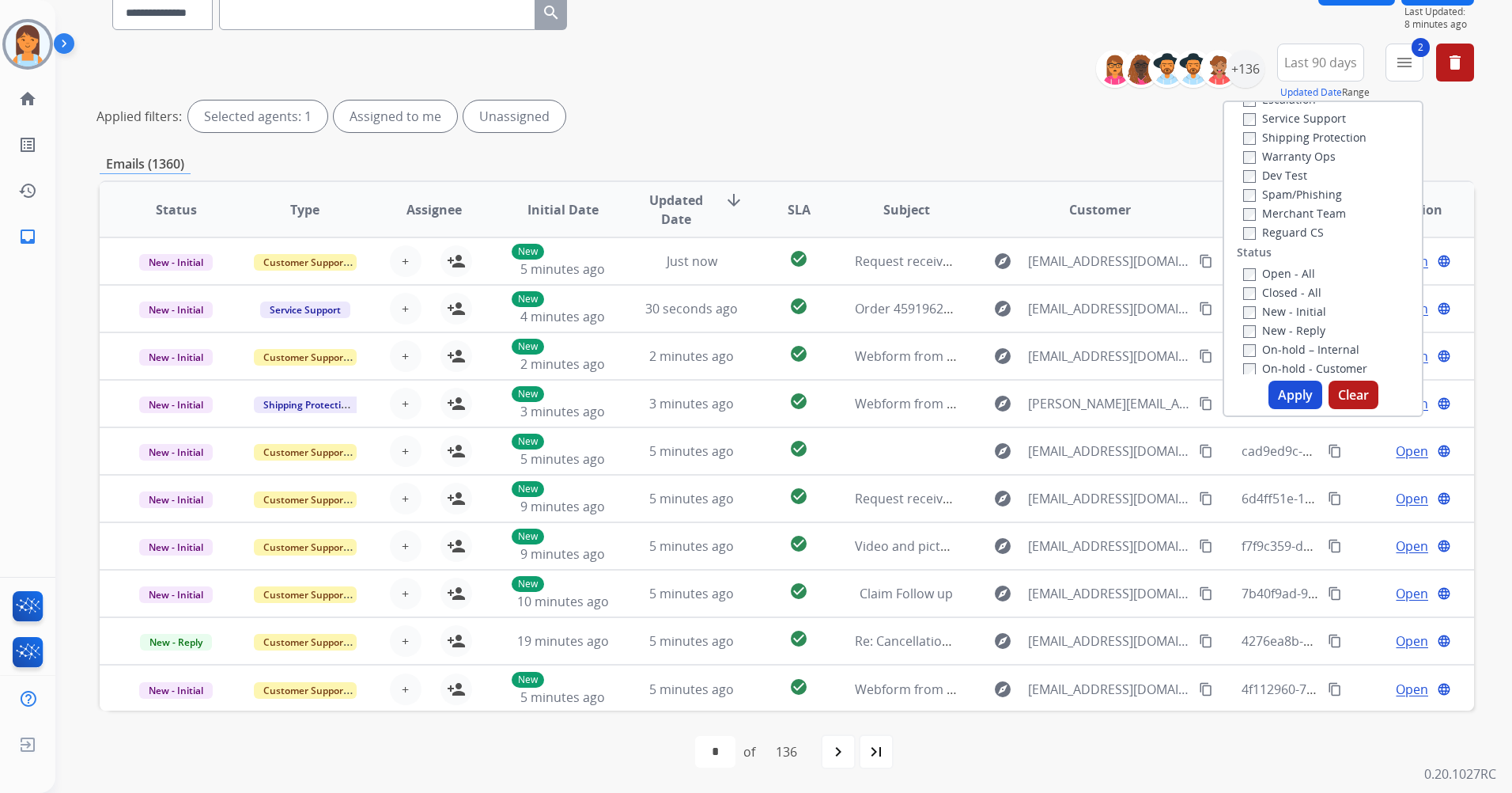
click at [1304, 236] on label "Reguard CS" at bounding box center [1283, 232] width 81 height 15
click at [1298, 308] on label "New - Initial" at bounding box center [1284, 311] width 83 height 15
click at [1296, 322] on div "New - Reply" at bounding box center [1325, 330] width 166 height 19
click at [1296, 329] on label "New - Reply" at bounding box center [1283, 330] width 82 height 15
click at [1275, 395] on button "Apply" at bounding box center [1295, 394] width 54 height 28
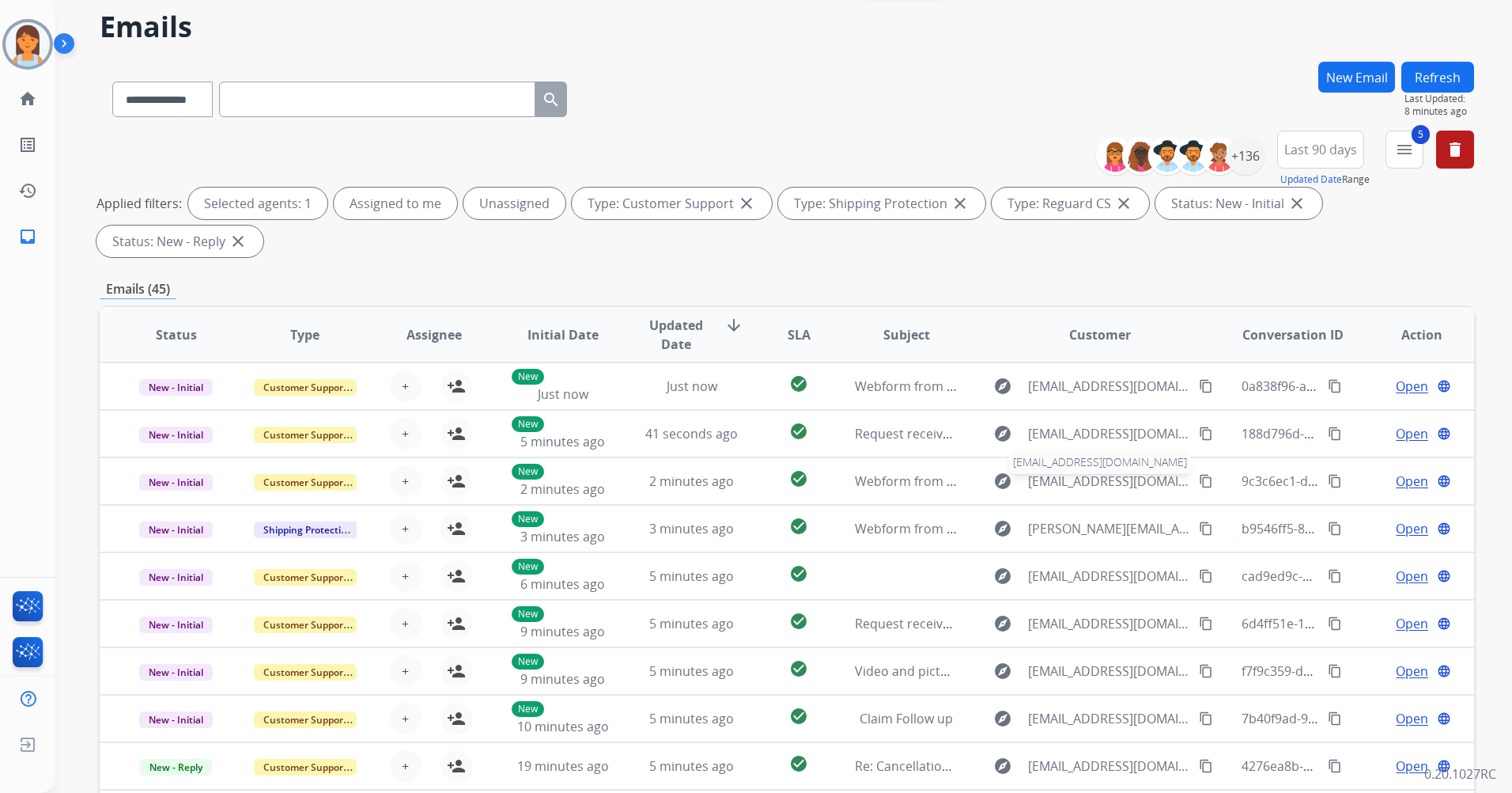
scroll to position [0, 0]
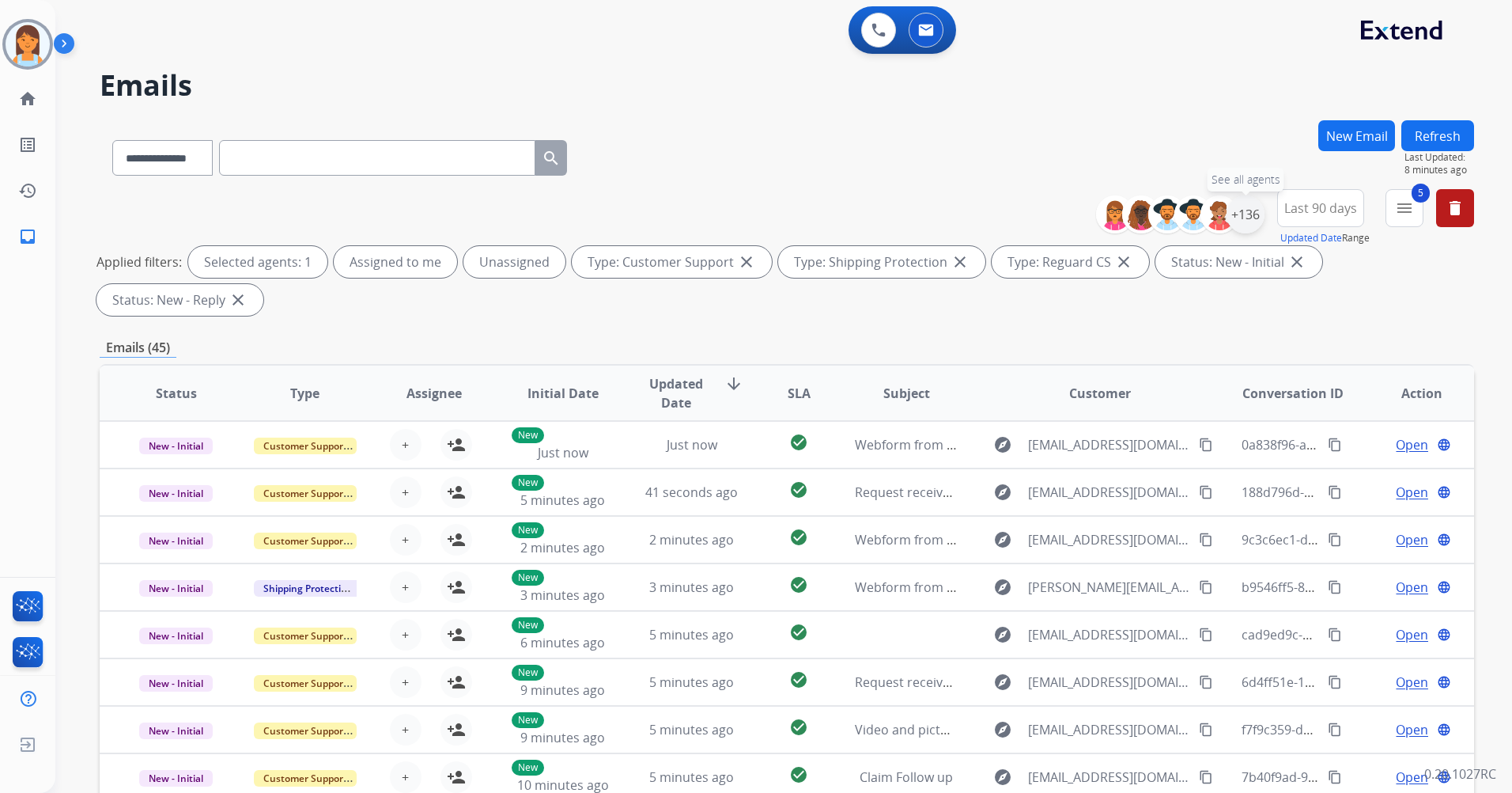
click at [1230, 214] on div "+136" at bounding box center [1245, 214] width 38 height 38
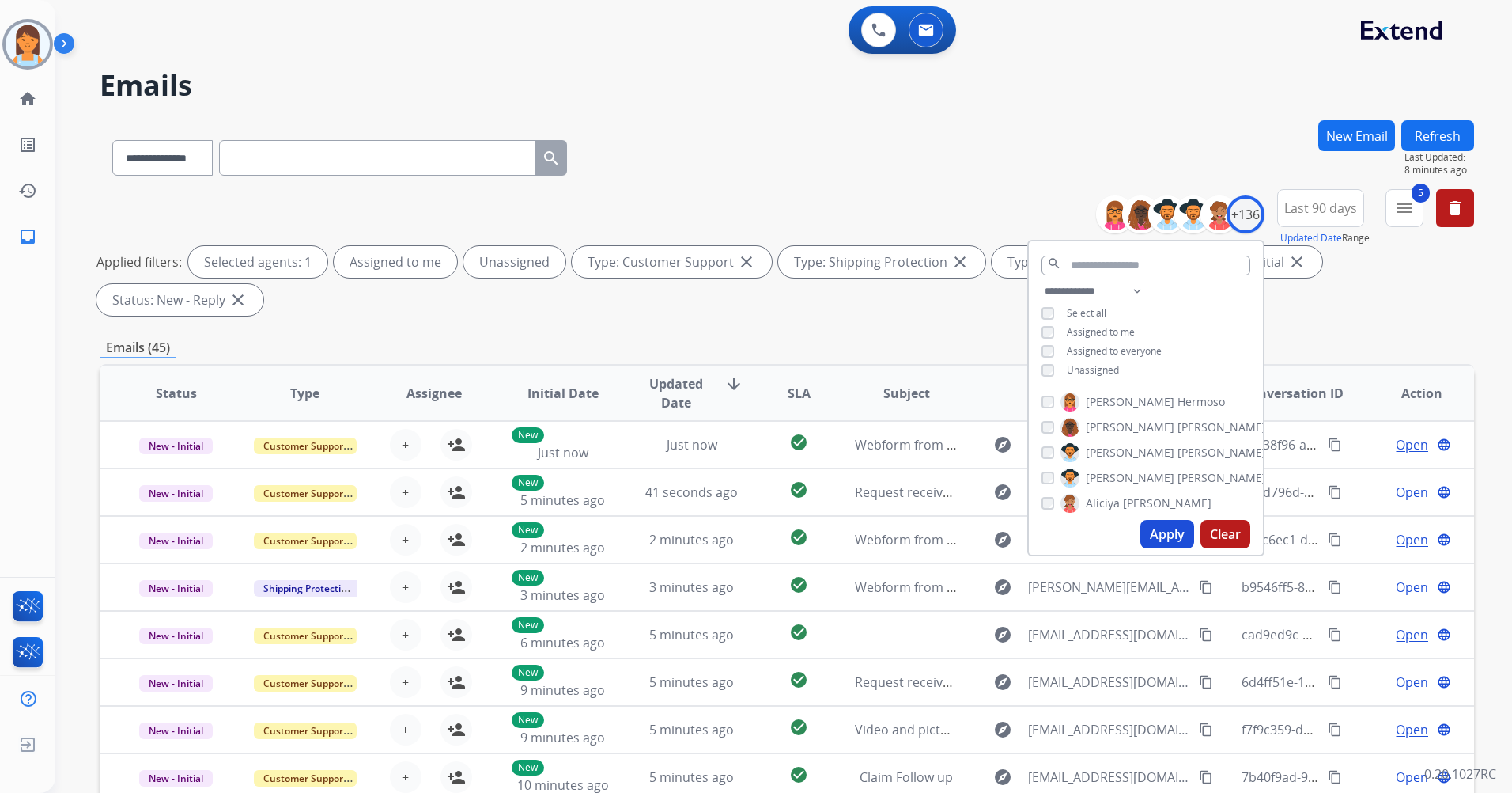
click at [1031, 187] on div "**********" at bounding box center [787, 155] width 1375 height 69
